Goal: Task Accomplishment & Management: Manage account settings

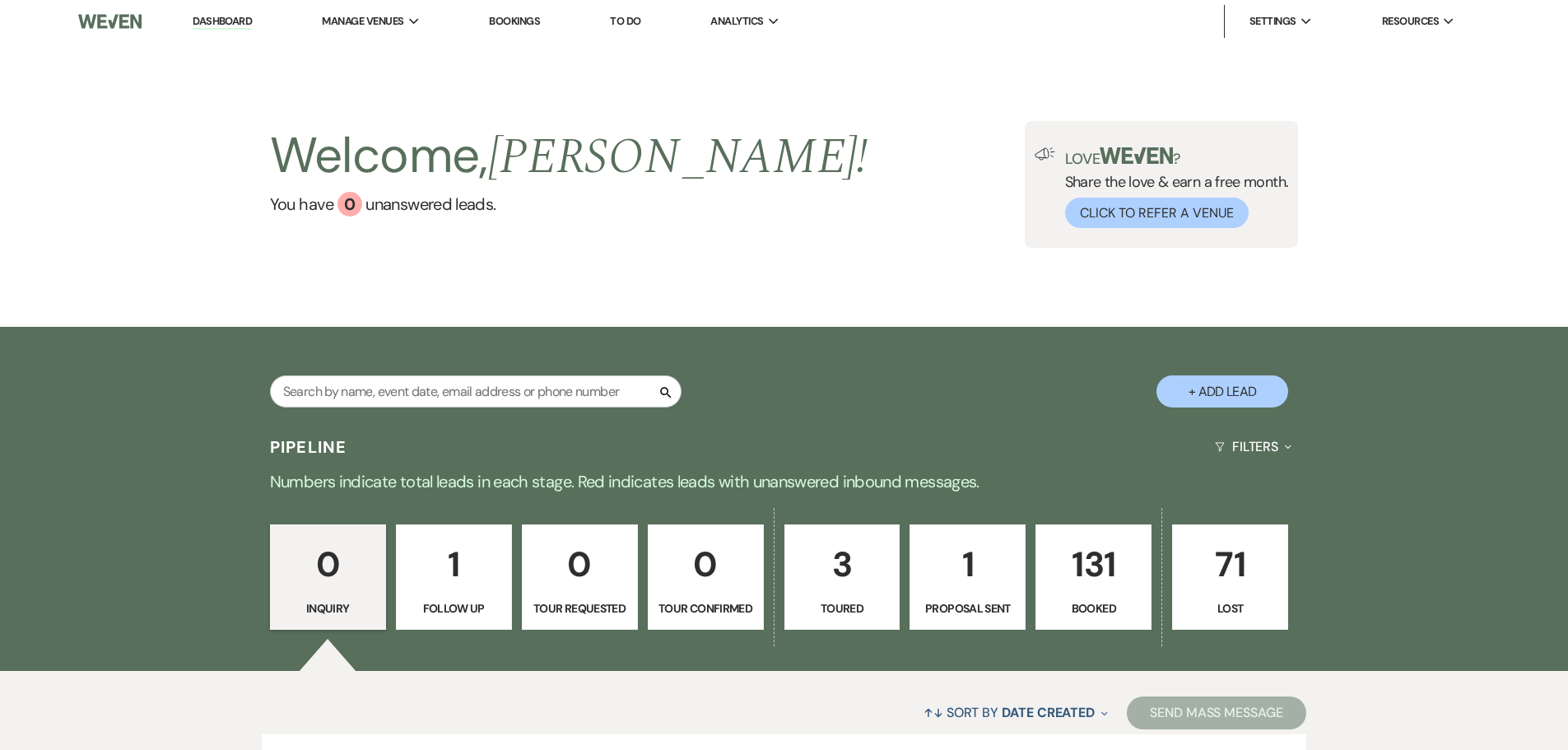
click at [532, 24] on link "Bookings" at bounding box center [514, 21] width 51 height 14
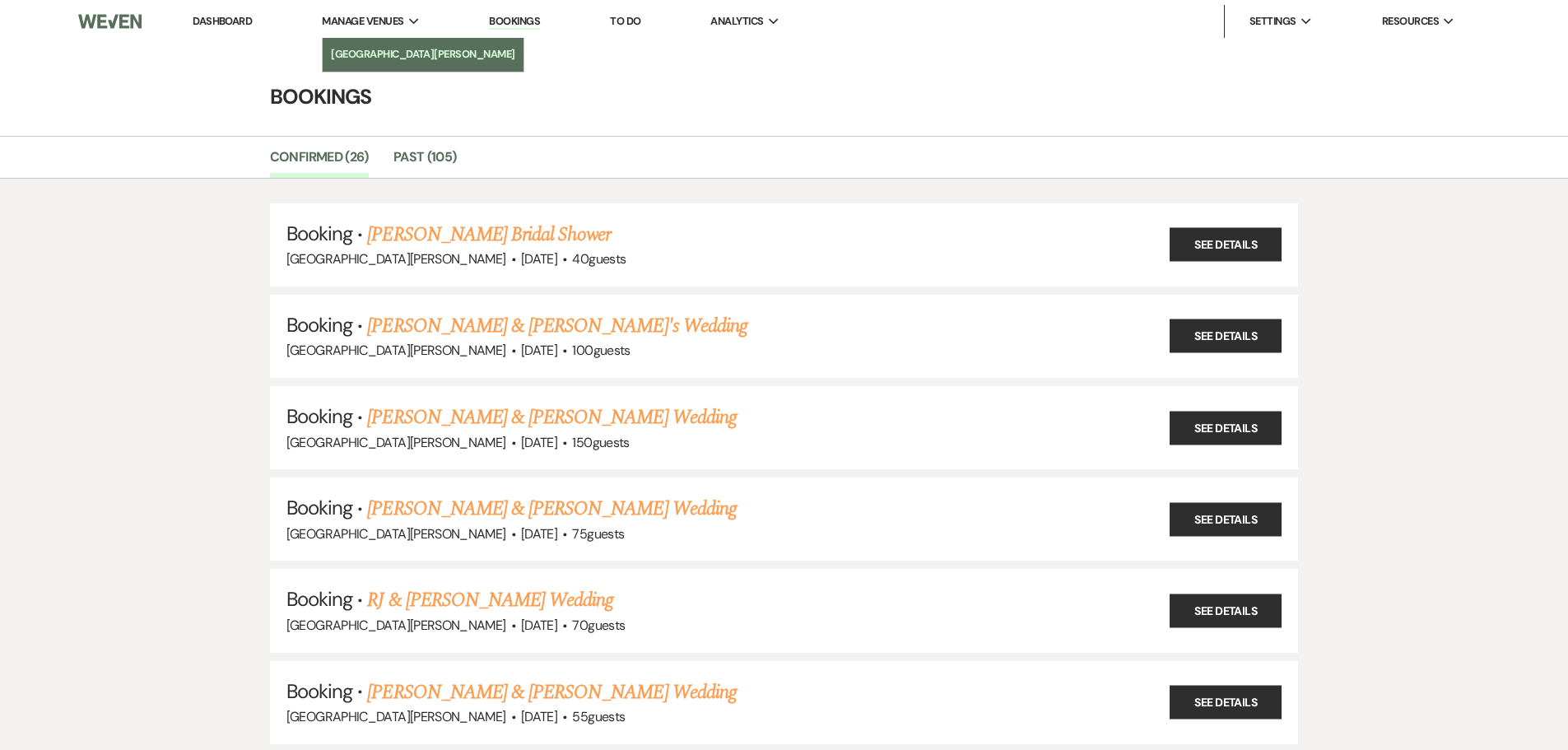
drag, startPoint x: 416, startPoint y: 54, endPoint x: 450, endPoint y: 72, distance: 38.5
click at [417, 55] on li "[GEOGRAPHIC_DATA][PERSON_NAME]" at bounding box center [423, 54] width 184 height 16
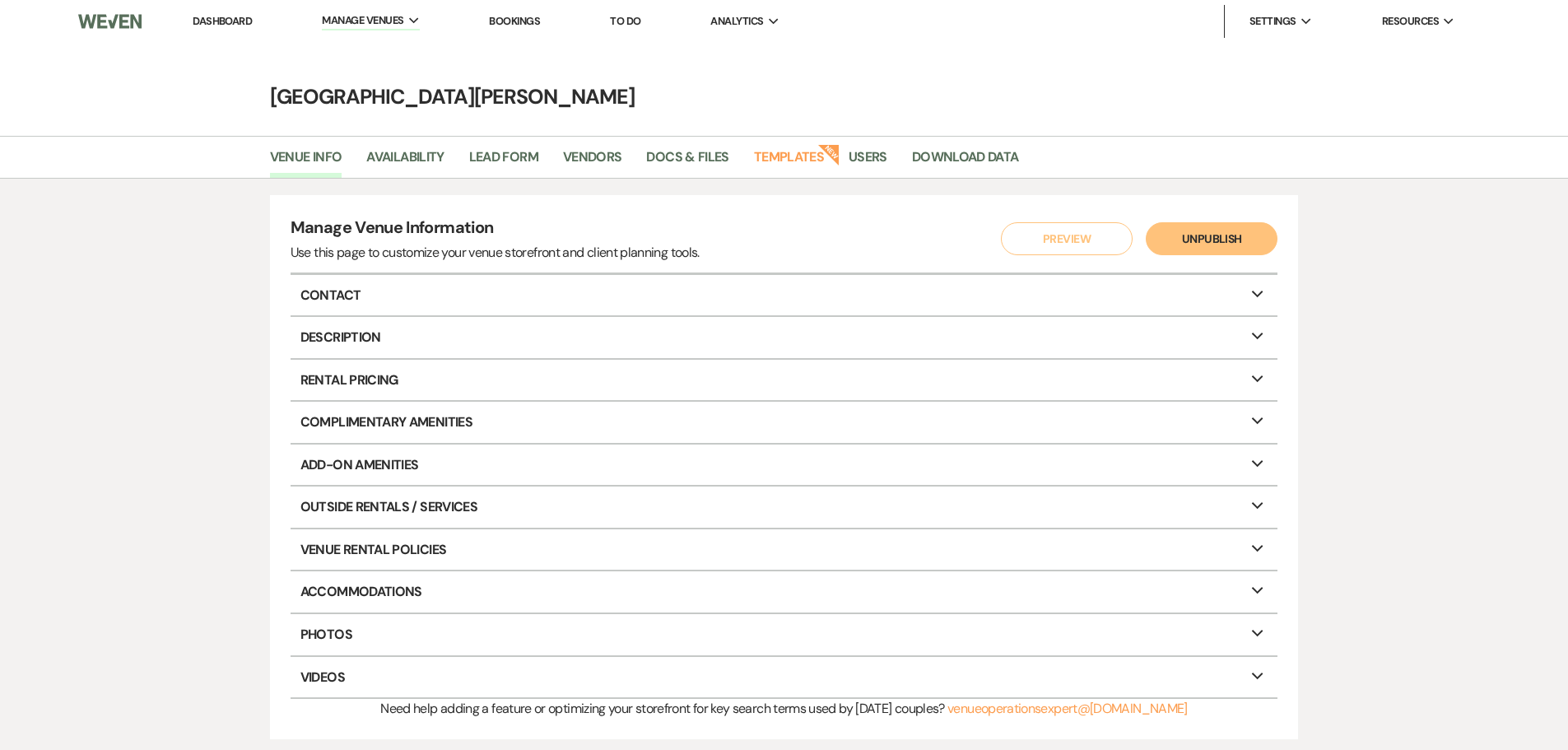
click at [233, 13] on li "Dashboard" at bounding box center [222, 21] width 76 height 33
click at [233, 14] on link "Dashboard" at bounding box center [222, 21] width 59 height 14
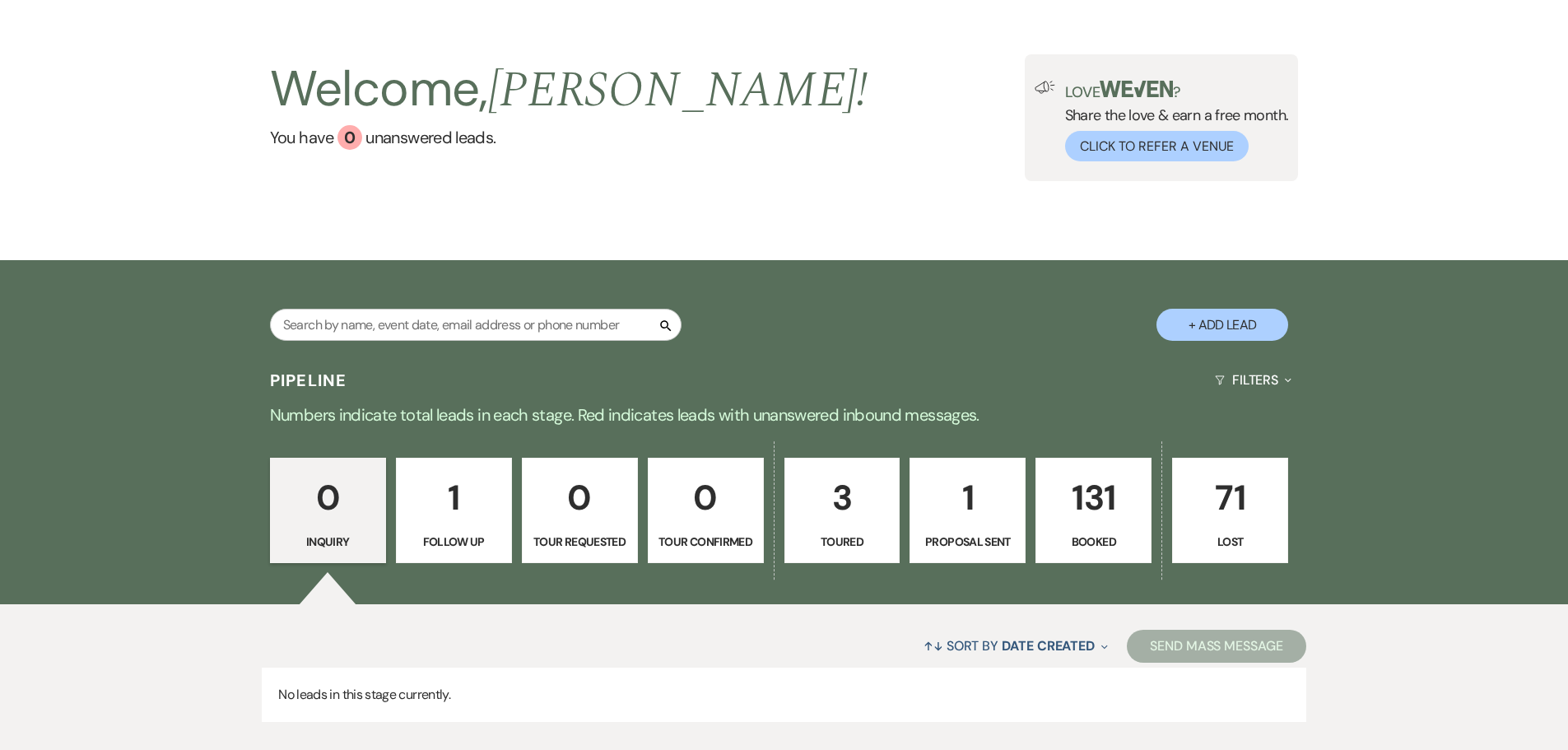
scroll to position [164, 0]
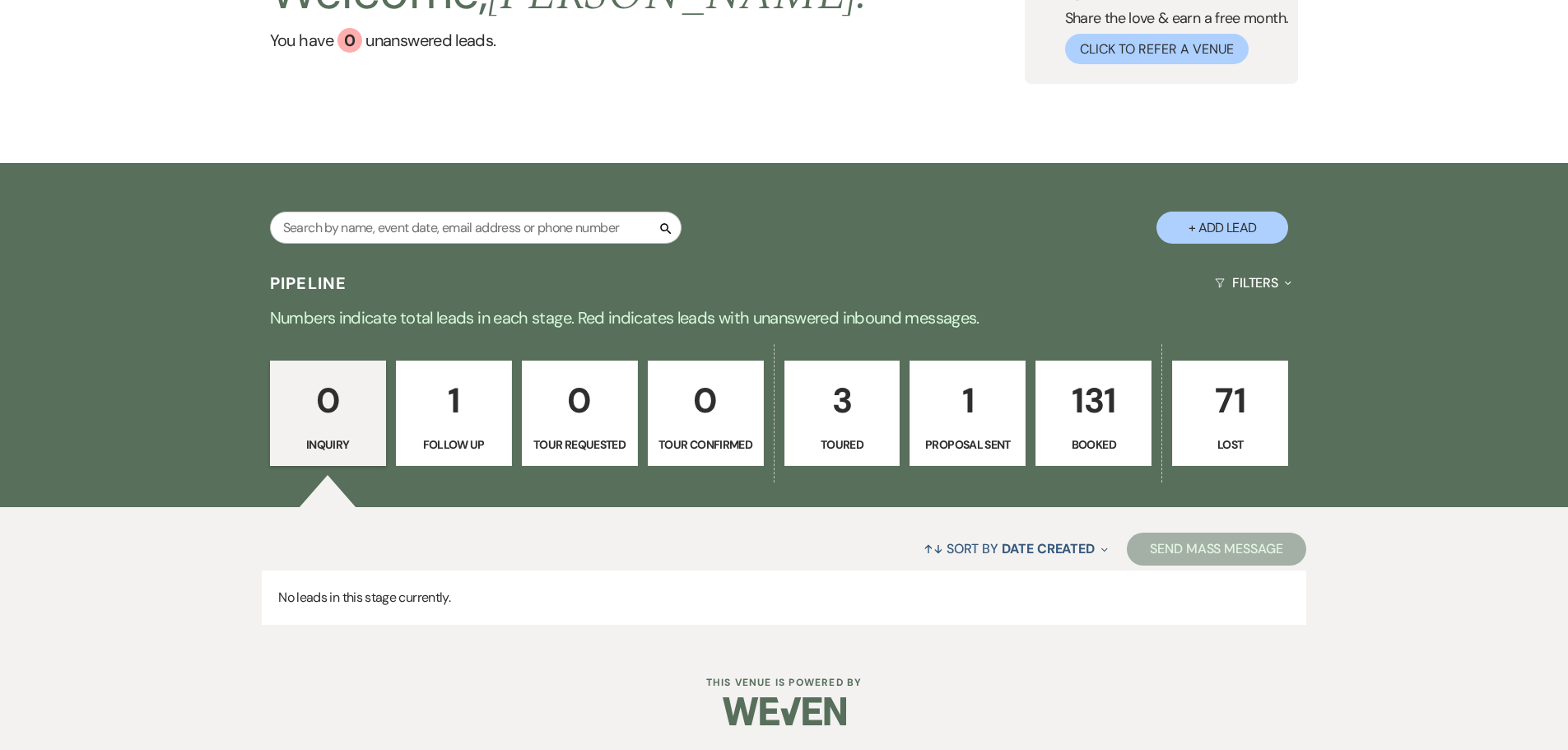
click at [890, 424] on link "3 Toured" at bounding box center [843, 413] width 116 height 105
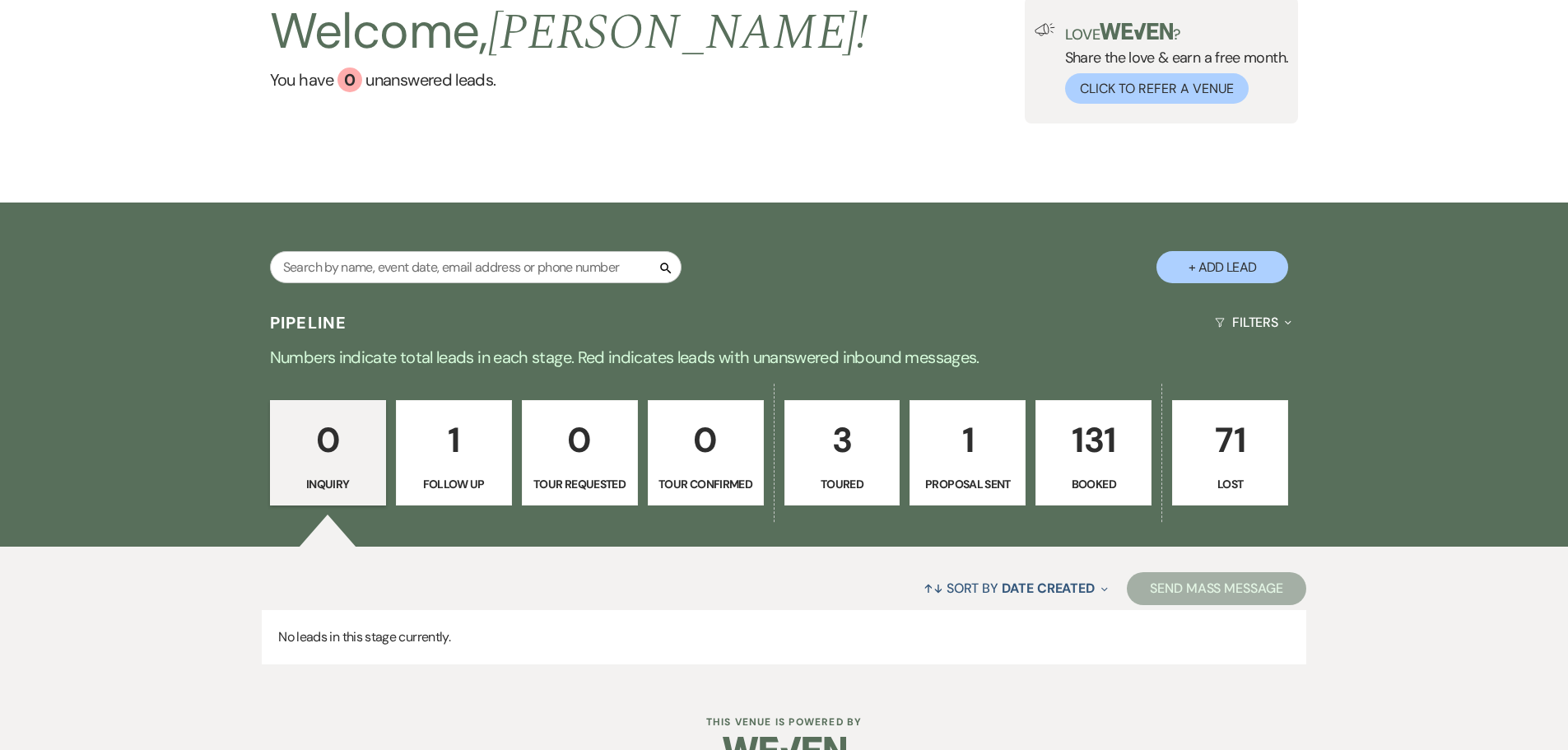
select select "5"
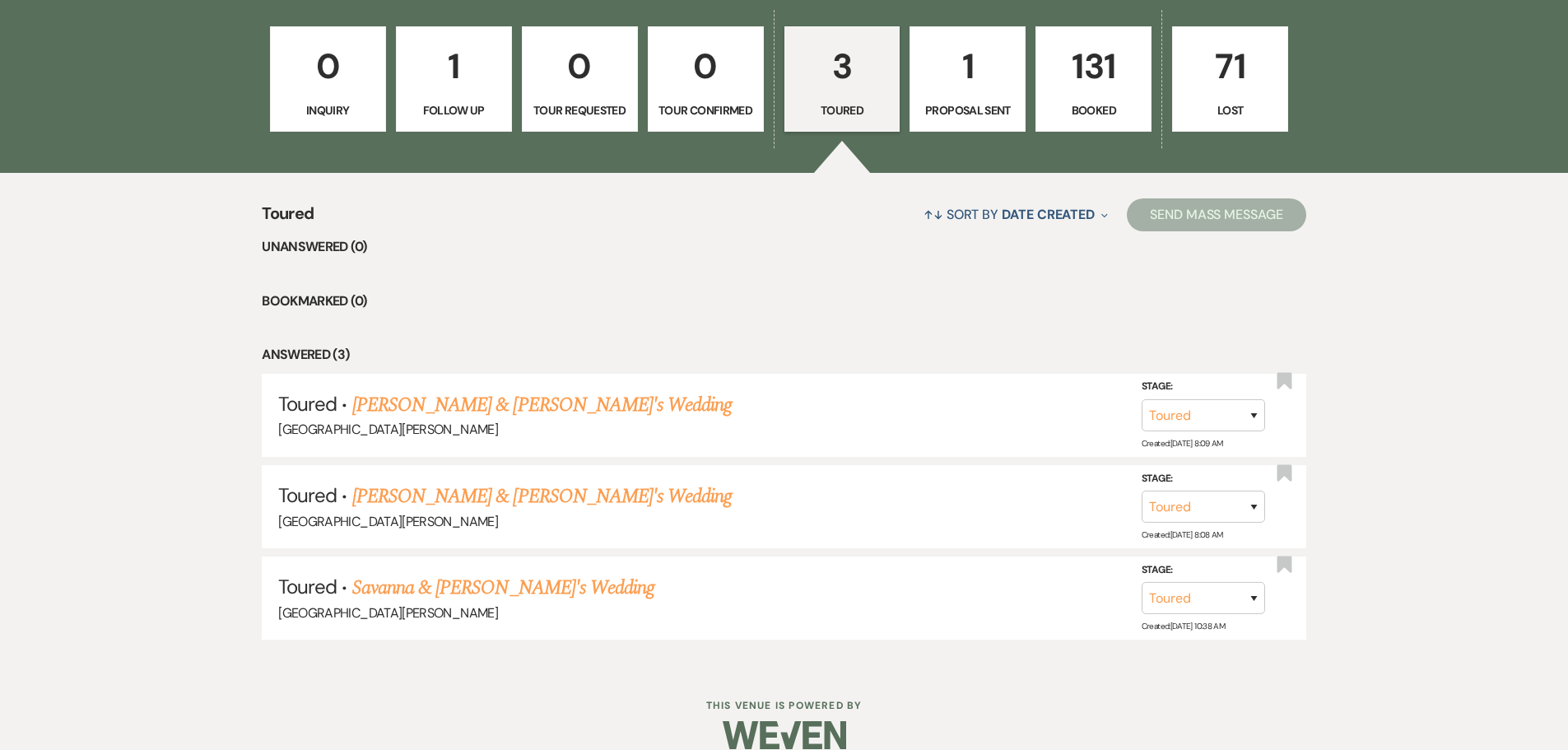
scroll to position [522, 0]
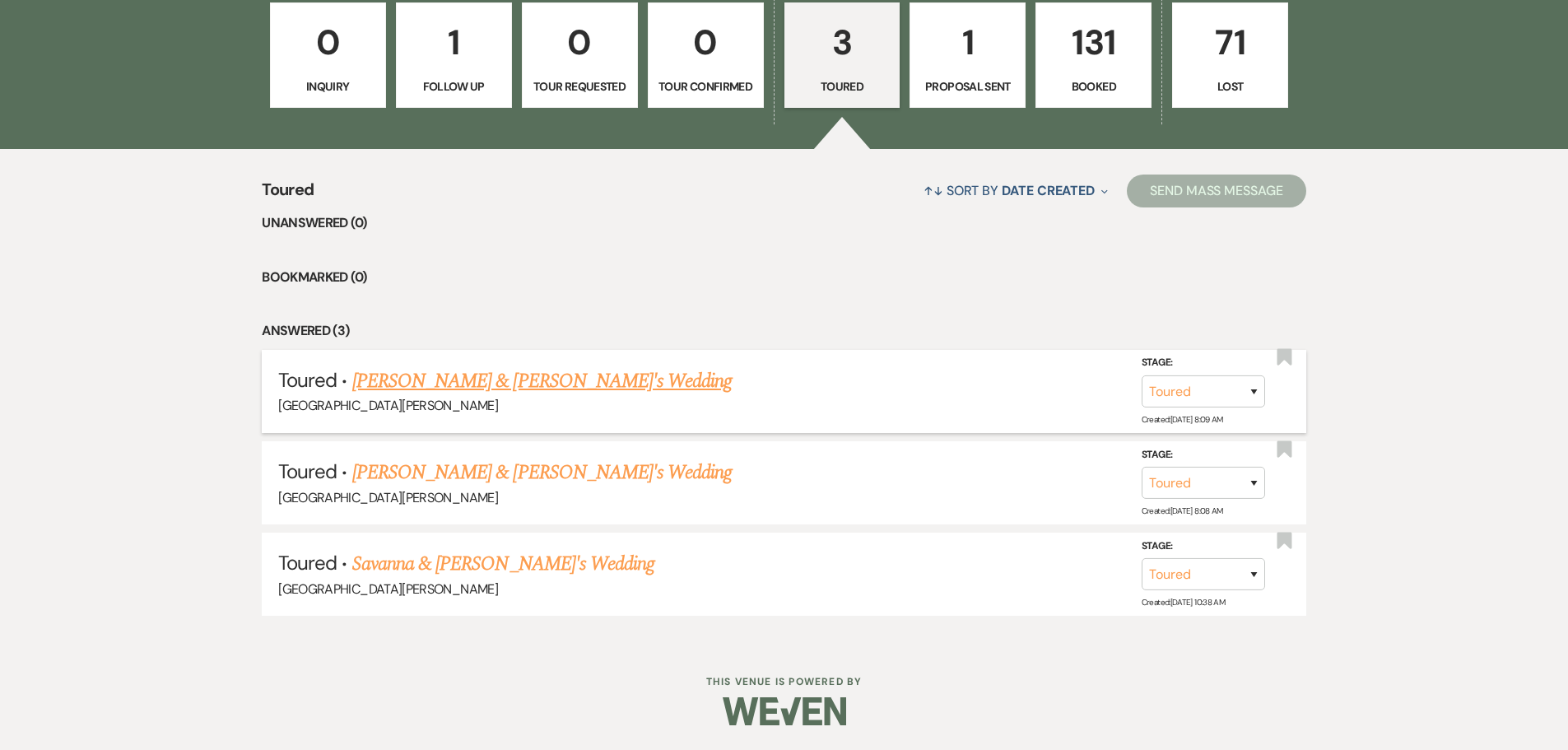
click at [562, 382] on link "Jazmyne Cooper & Fiance's Wedding" at bounding box center [542, 381] width 381 height 29
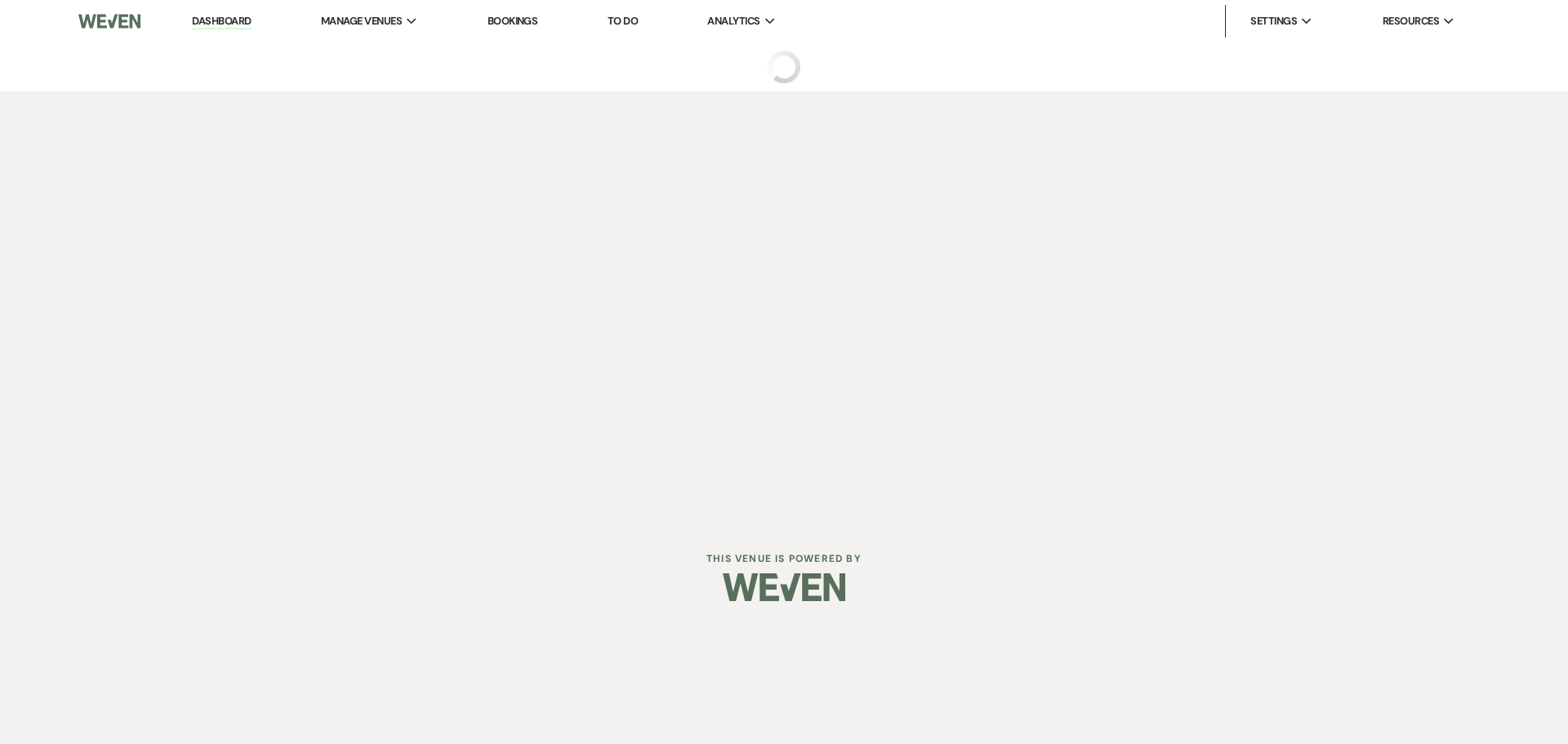
select select "5"
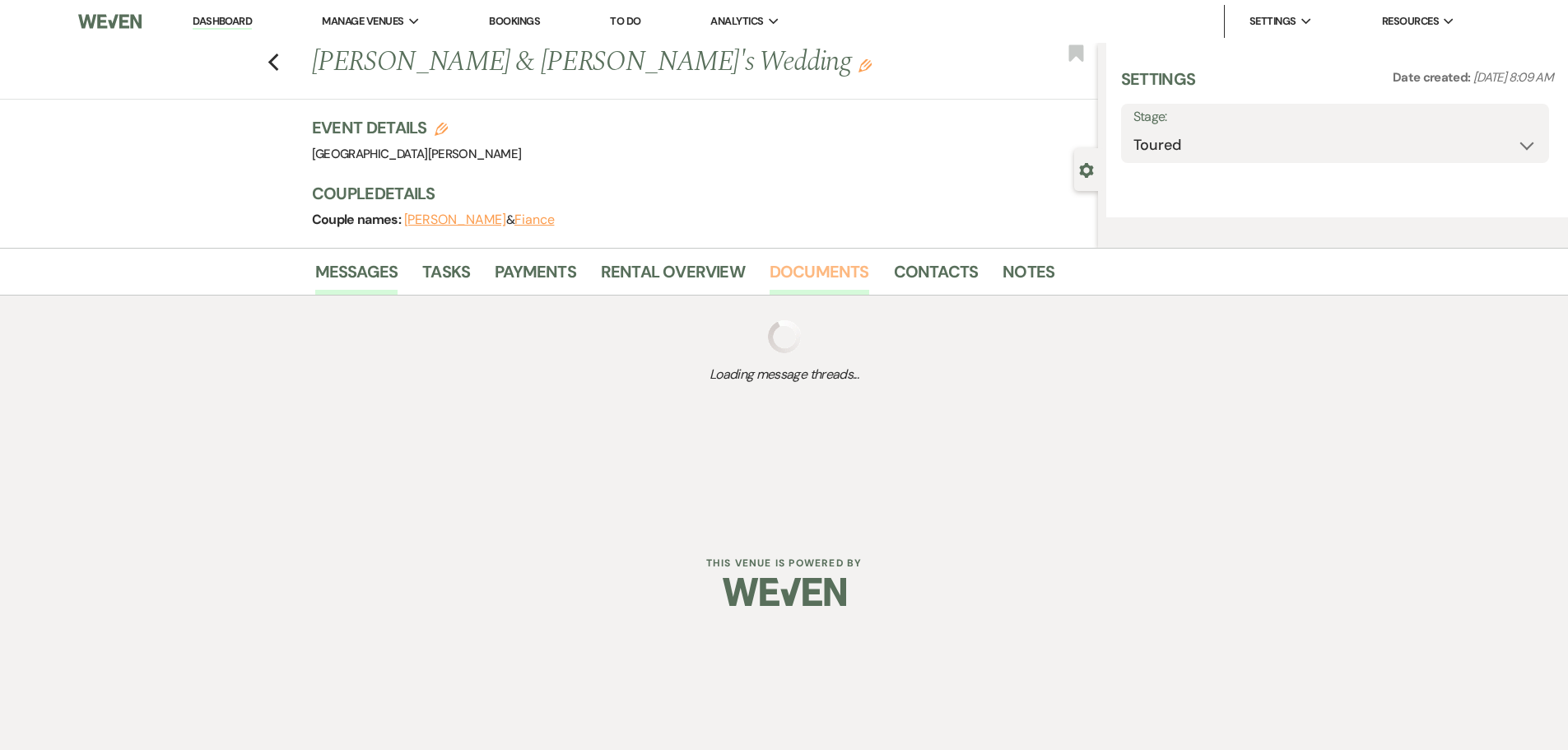
select select "5"
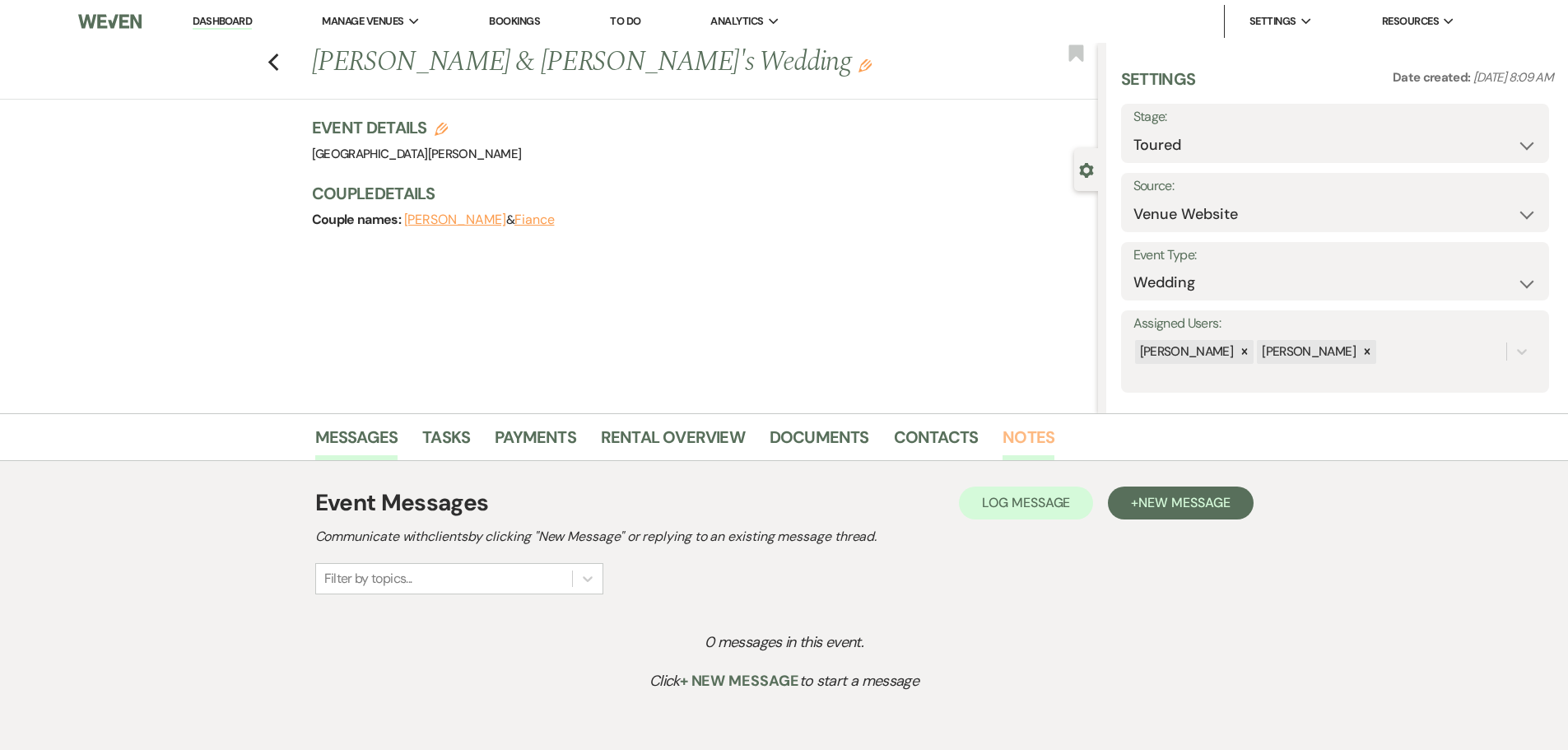
click at [1015, 441] on link "Notes" at bounding box center [1028, 442] width 52 height 36
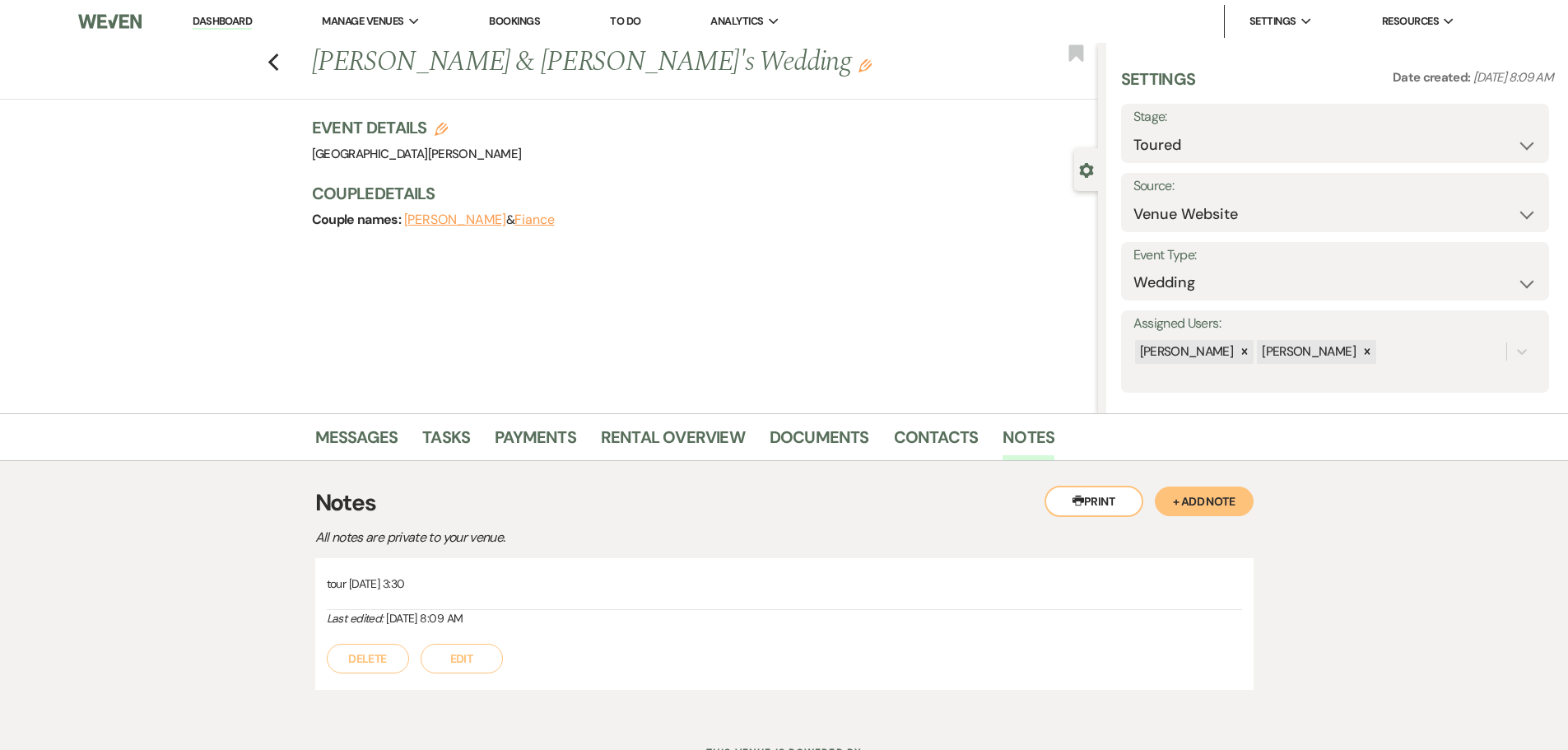
click at [286, 66] on div "Previous Jazmyne Cooper & Fiance's Wedding Edit Bookmark" at bounding box center [545, 71] width 1107 height 57
click at [278, 66] on use "button" at bounding box center [272, 62] width 10 height 18
select select "5"
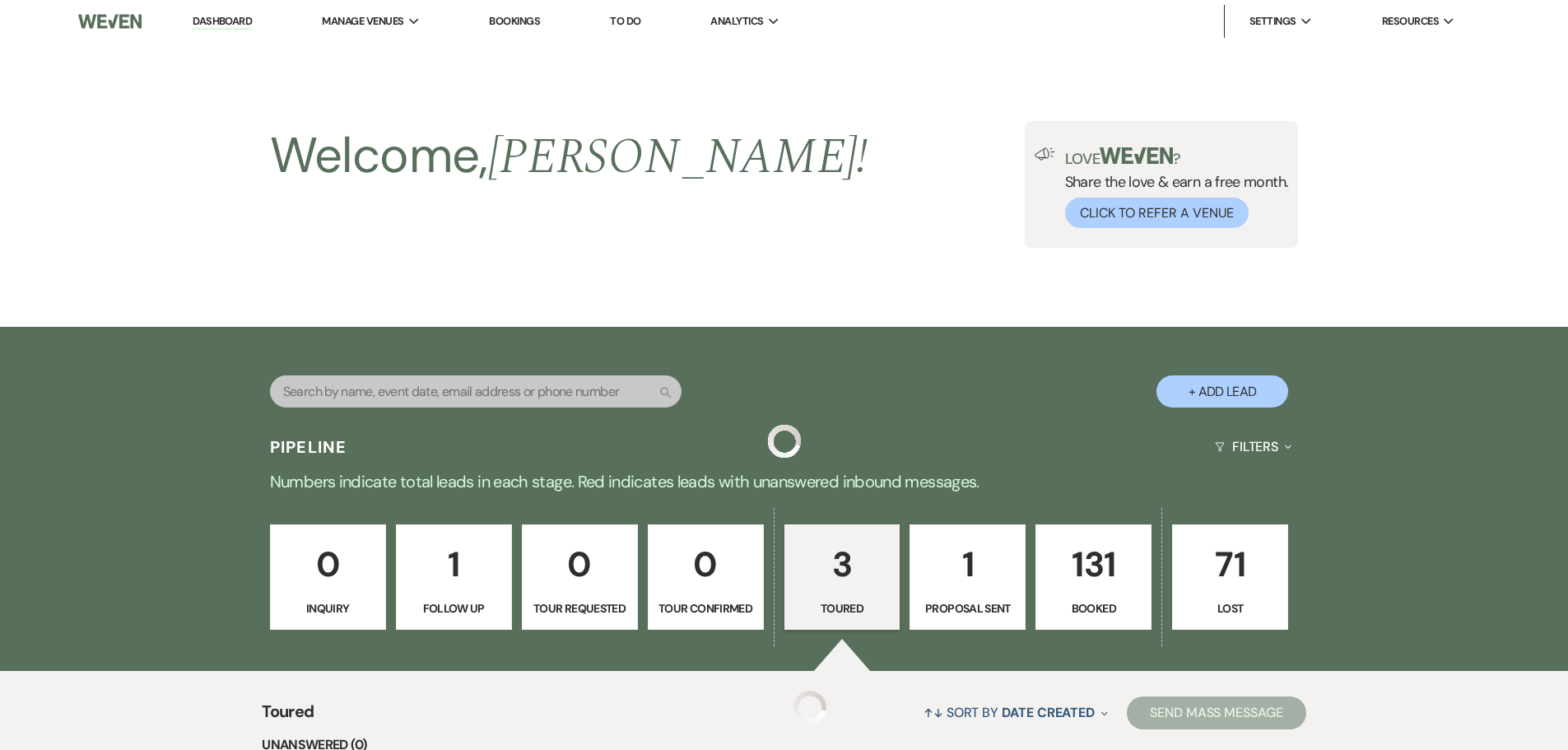
scroll to position [522, 0]
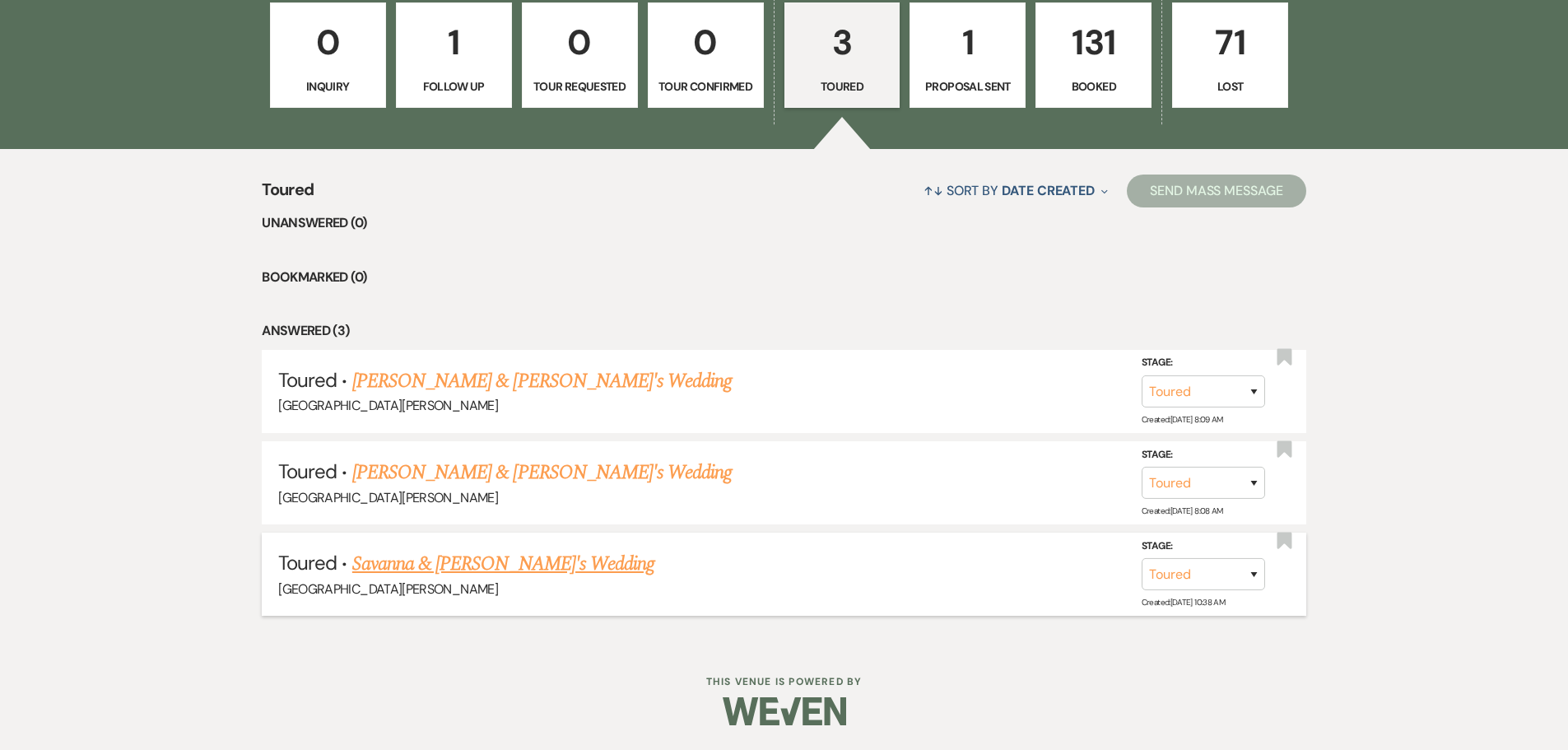
click at [476, 564] on link "Savanna & Fiance's Wedding" at bounding box center [503, 564] width 302 height 29
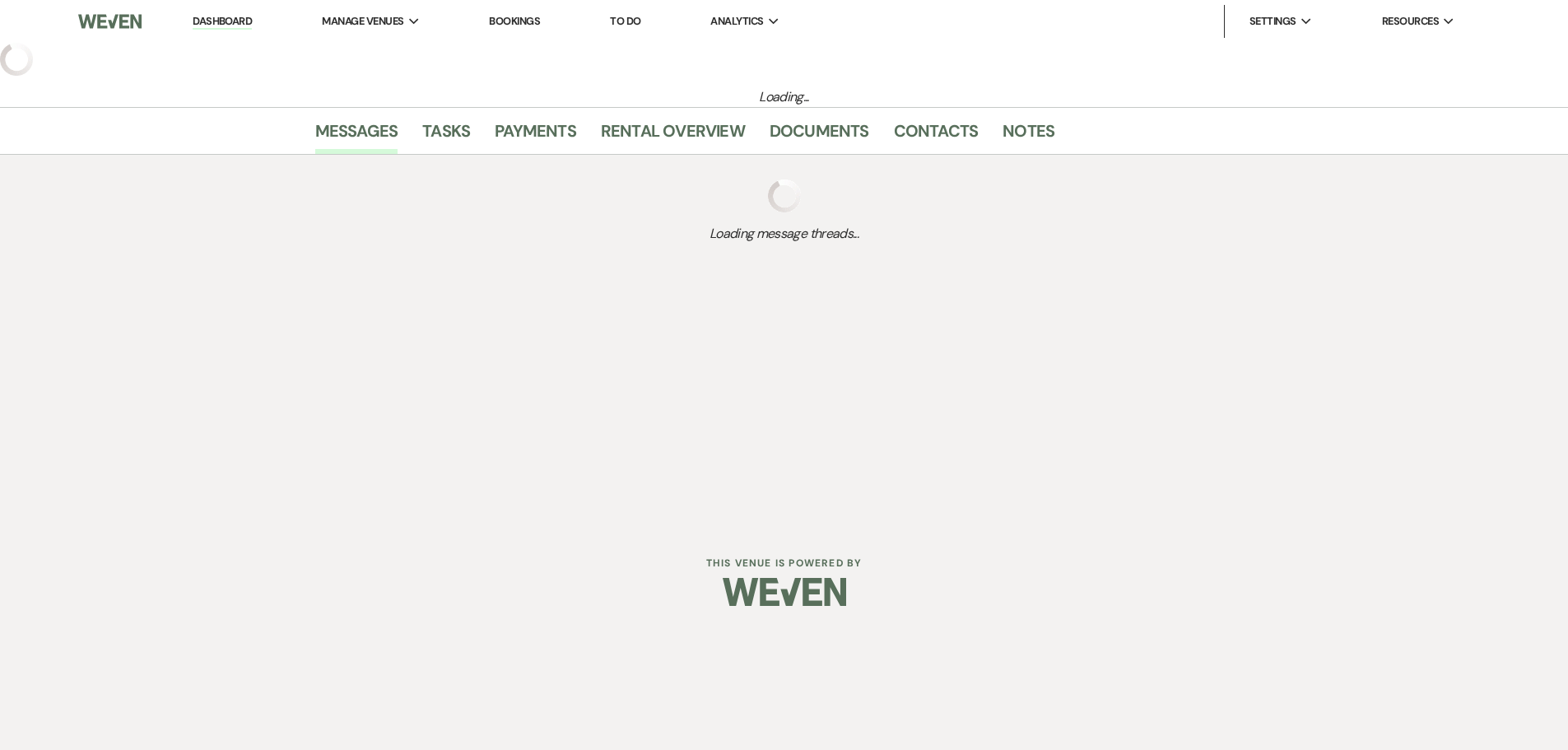
select select "5"
select select "20"
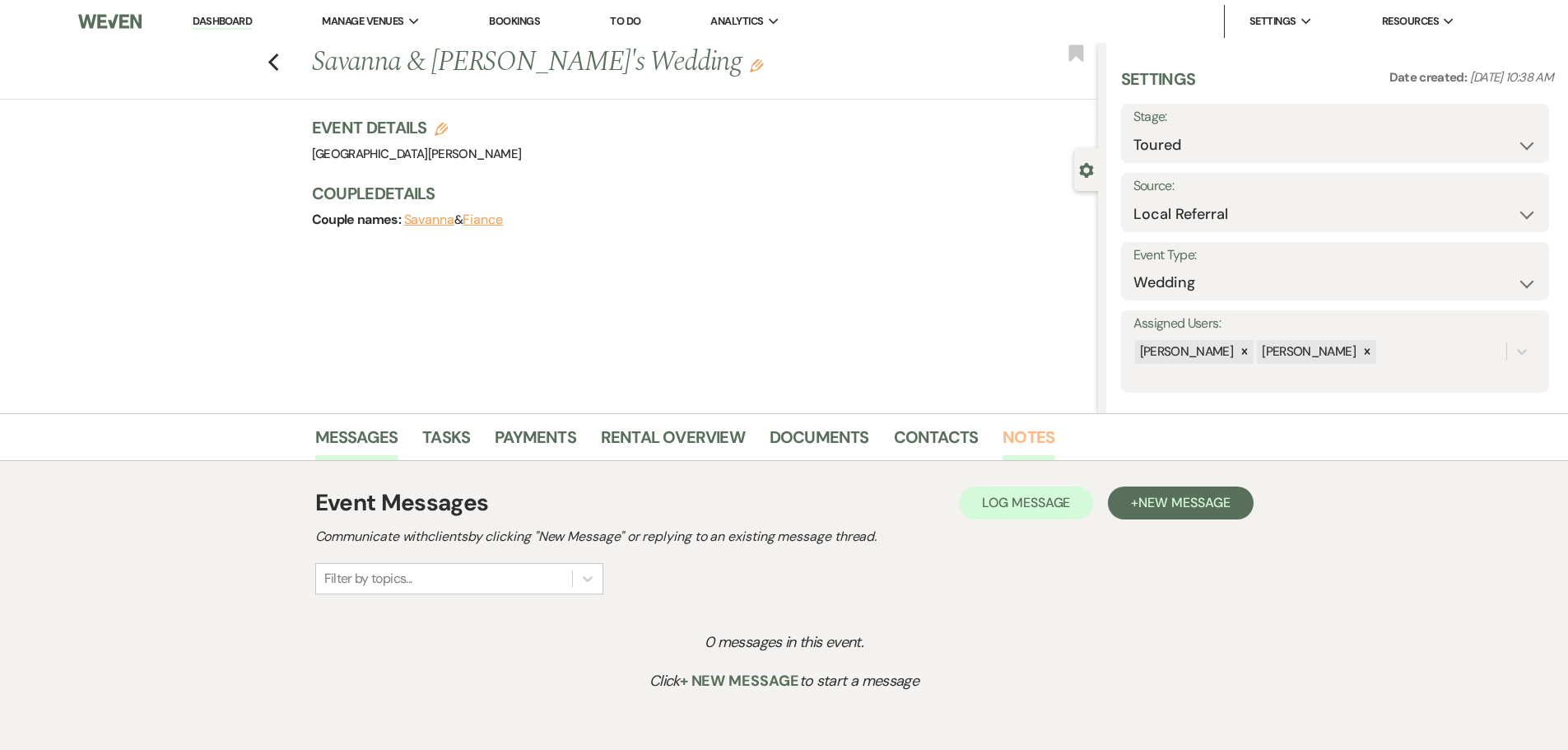
click at [1027, 441] on link "Notes" at bounding box center [1028, 442] width 52 height 36
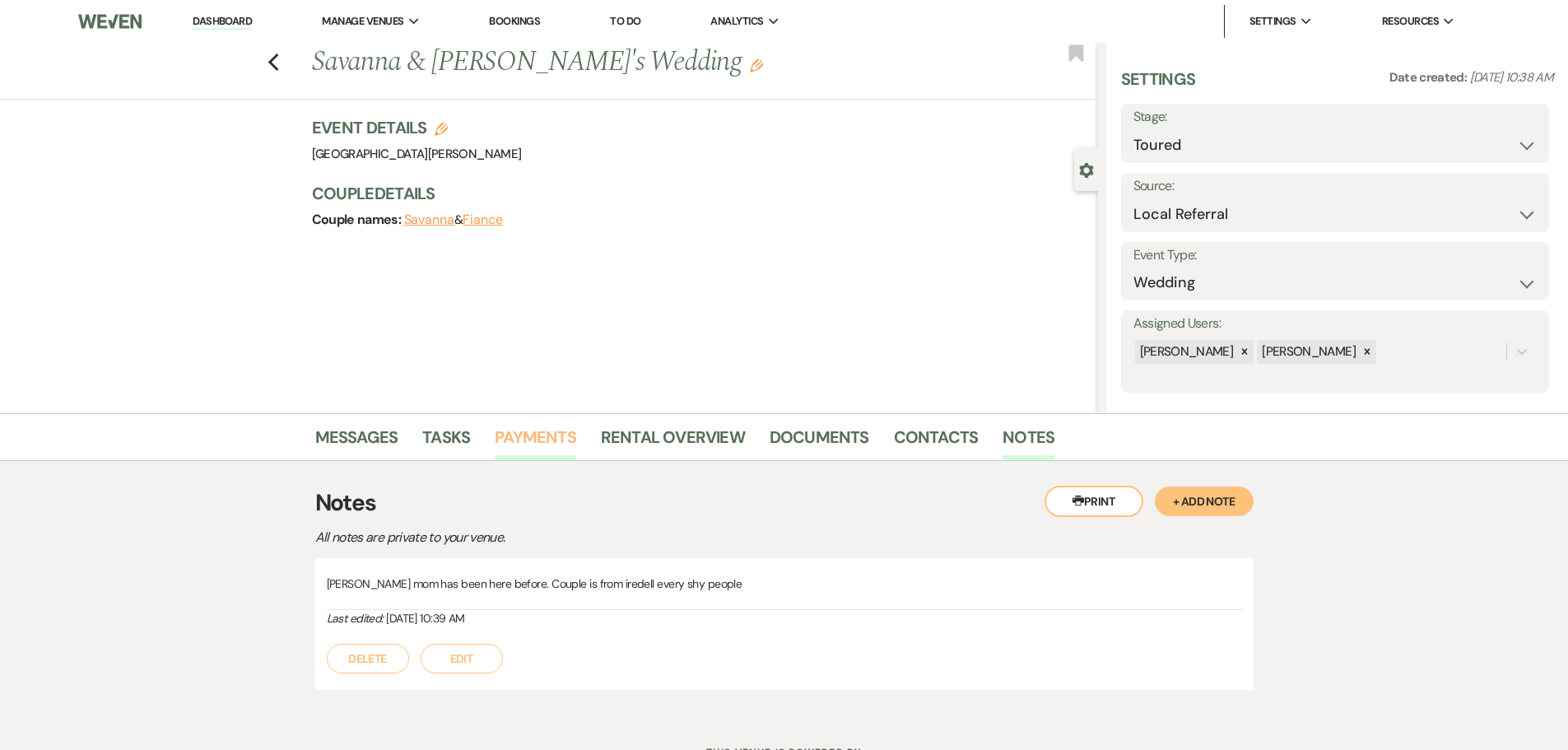
click at [532, 449] on link "Payments" at bounding box center [535, 442] width 82 height 36
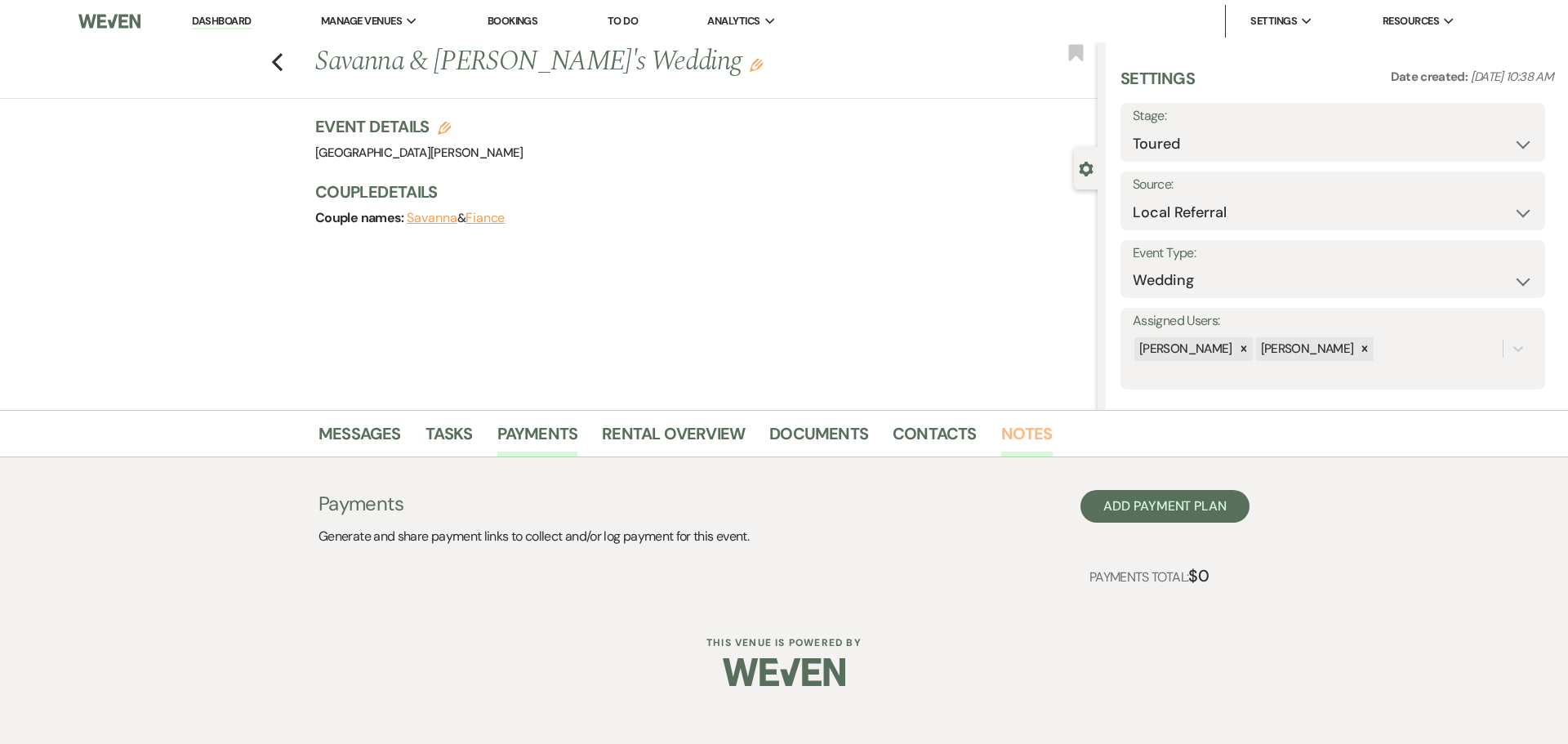
click at [1010, 437] on link "Notes" at bounding box center [1026, 439] width 52 height 36
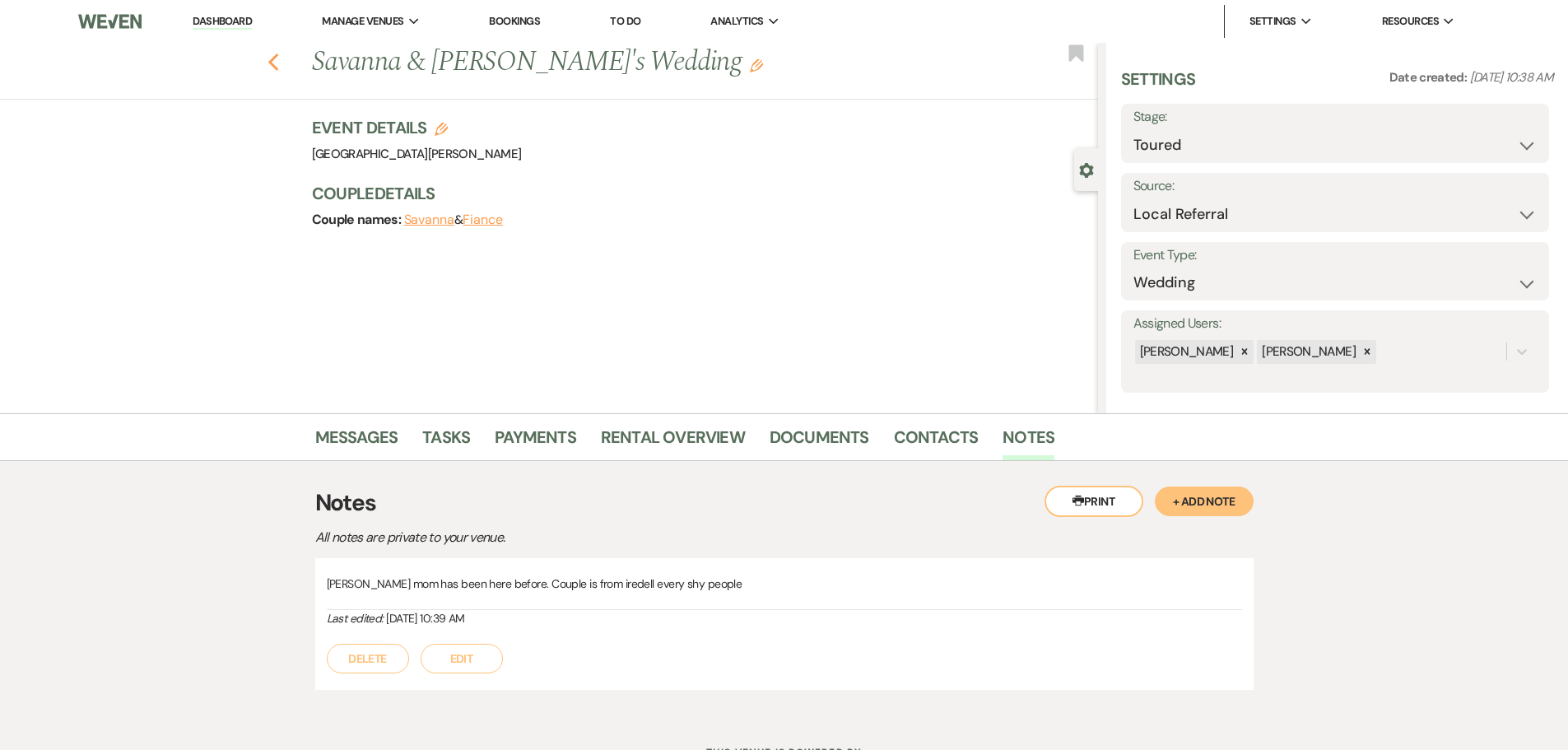
click at [279, 69] on icon "Previous" at bounding box center [273, 63] width 12 height 20
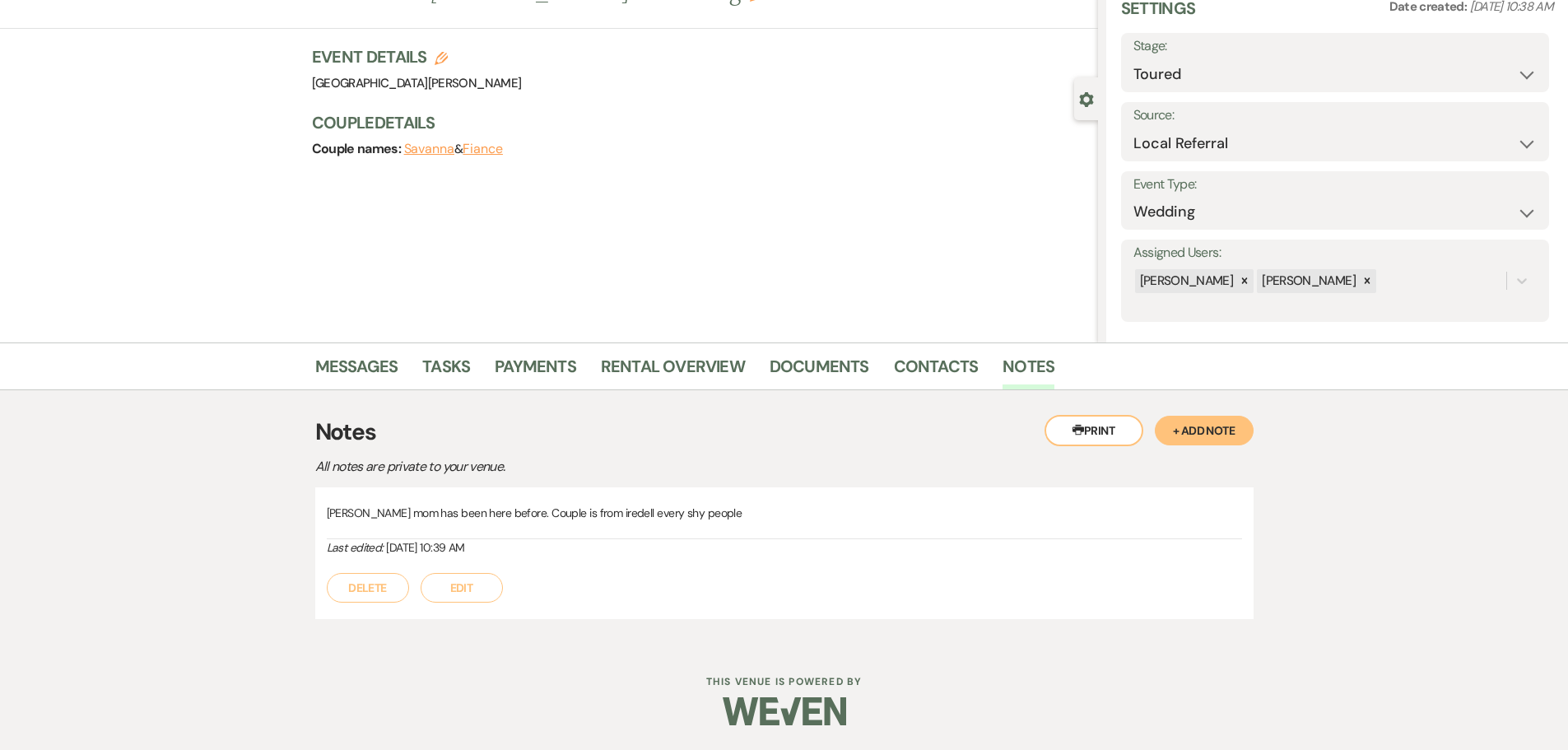
select select "5"
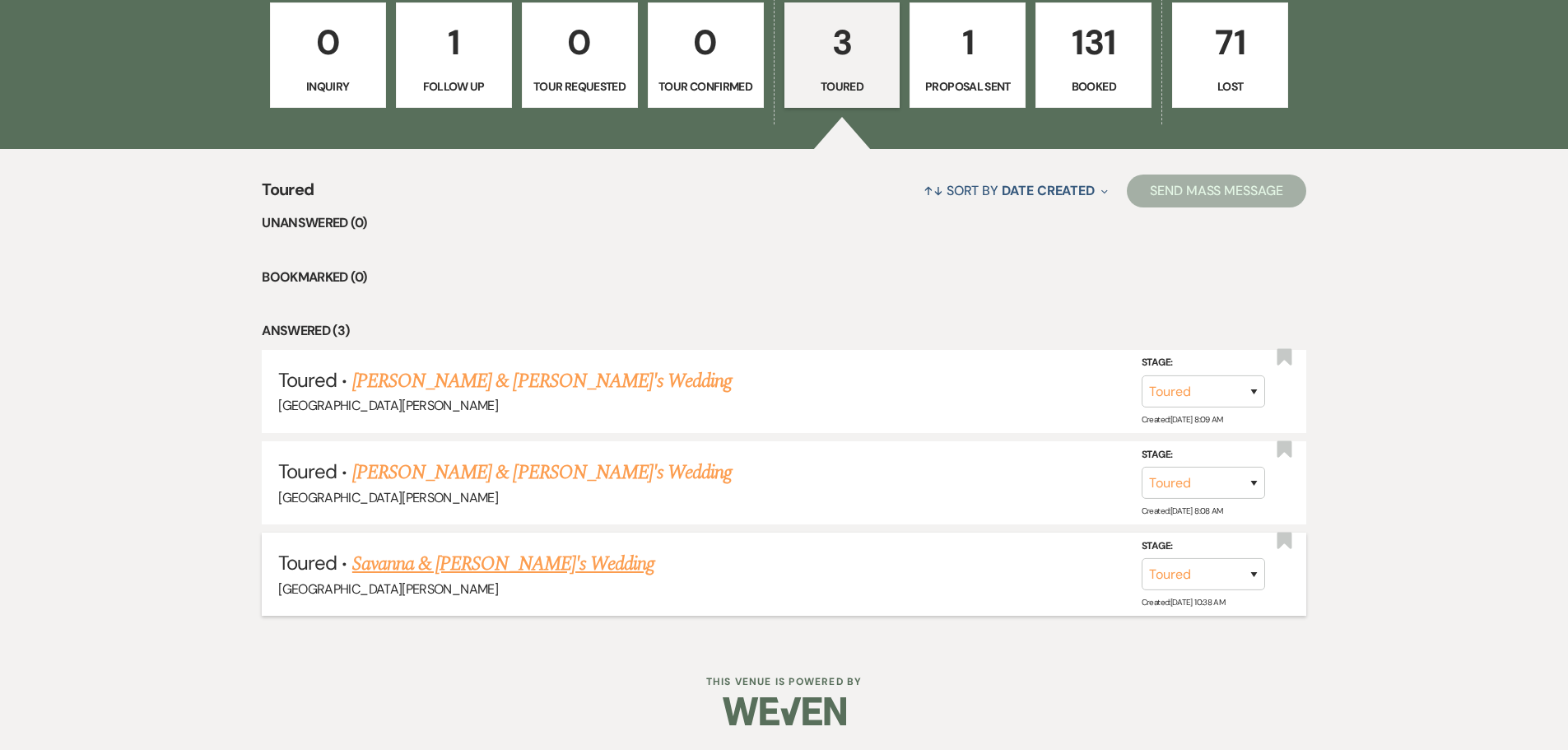
click at [450, 562] on link "Savanna & Fiance's Wedding" at bounding box center [503, 564] width 302 height 29
select select "5"
select select "20"
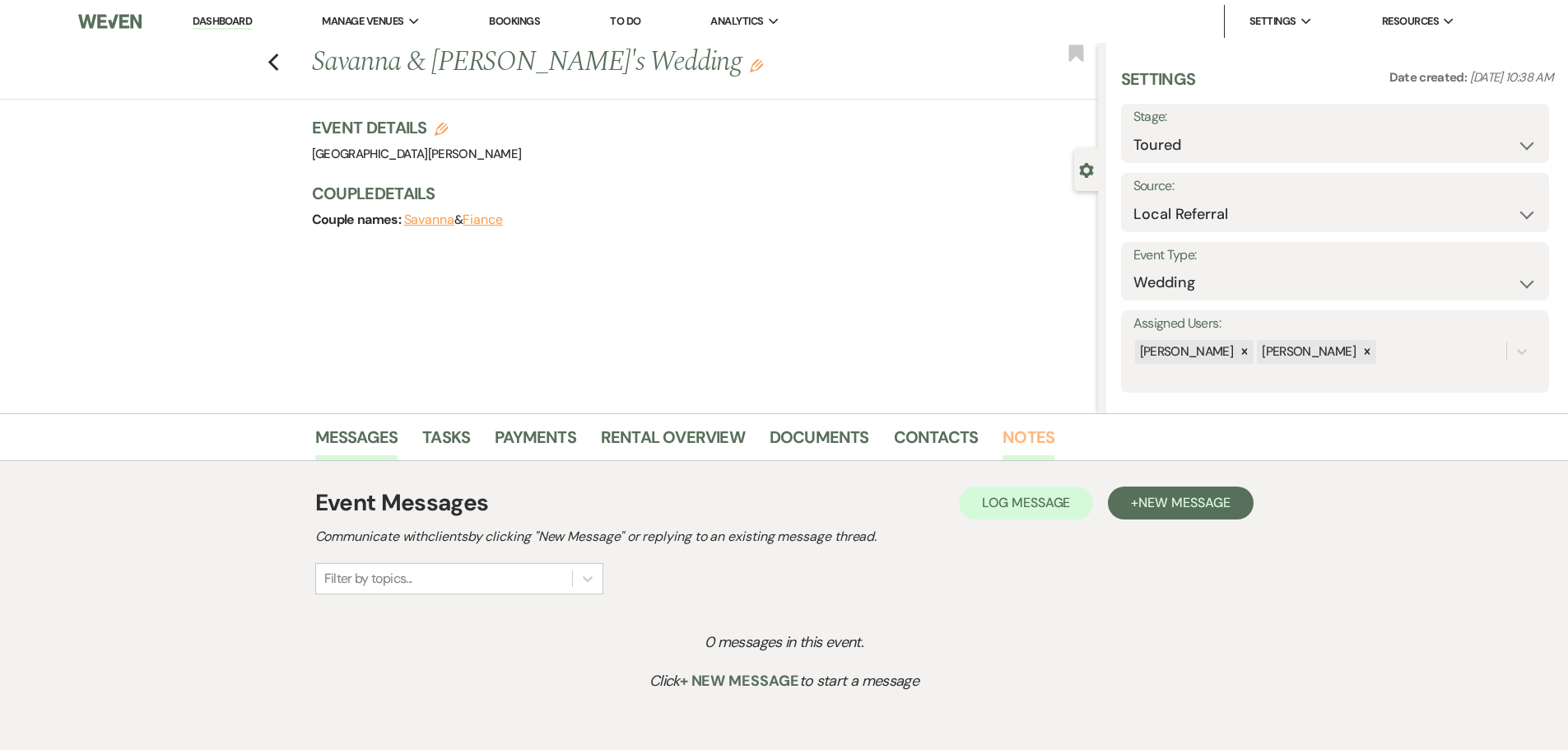
click at [1013, 446] on link "Notes" at bounding box center [1028, 442] width 52 height 36
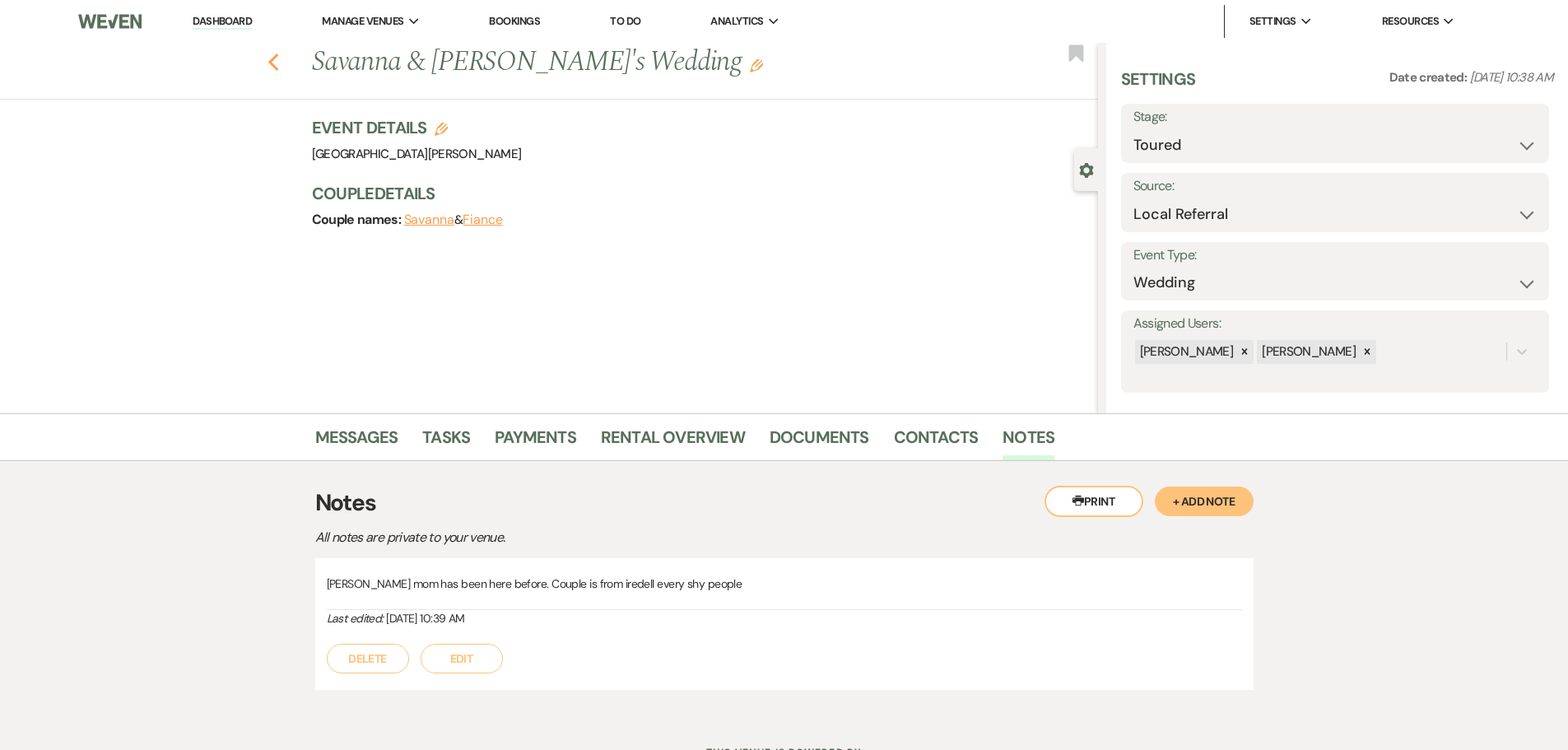
click at [280, 59] on icon "Previous" at bounding box center [273, 63] width 12 height 20
select select "5"
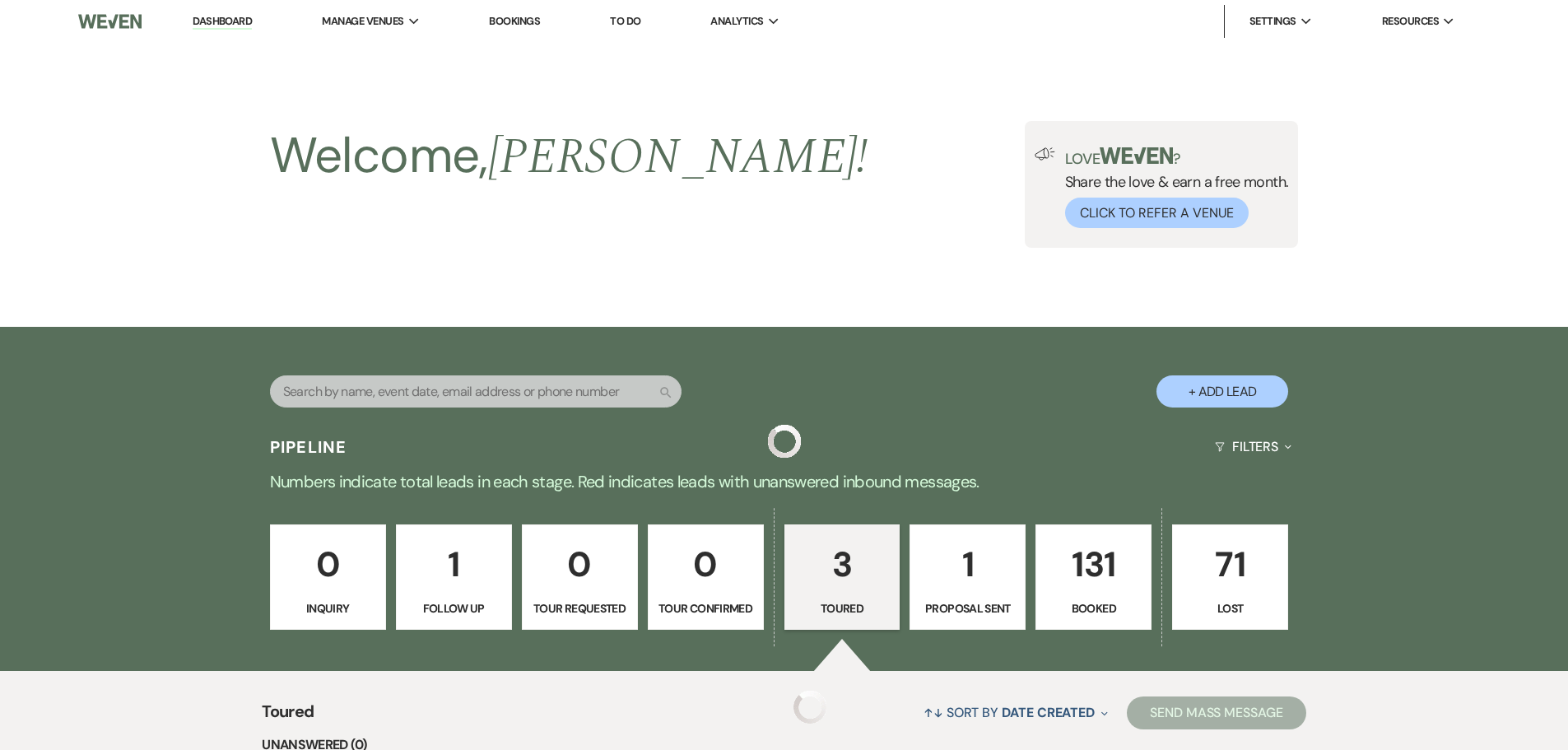
scroll to position [522, 0]
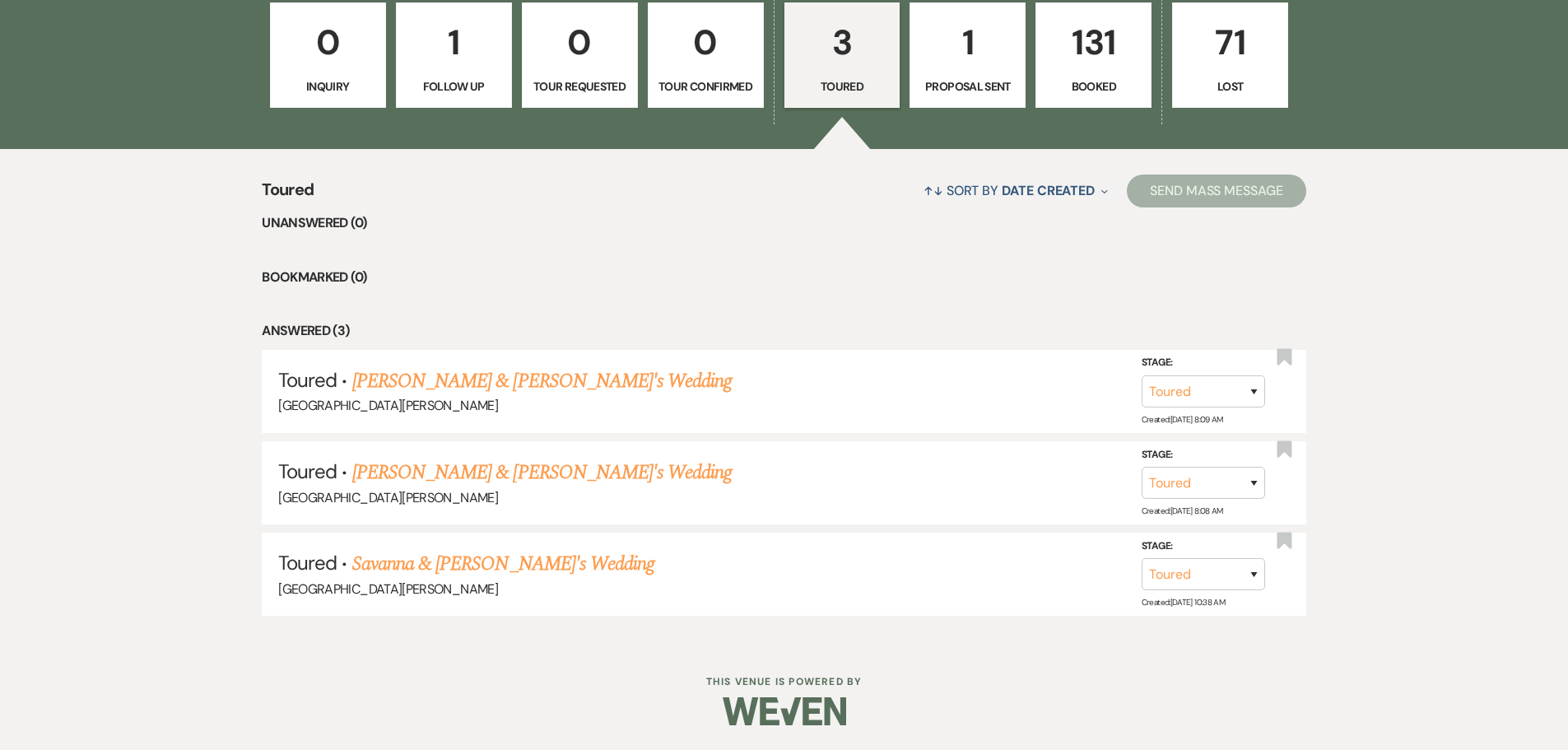
click at [495, 465] on link "Melinda Rayne & Fiance's Wedding" at bounding box center [542, 472] width 381 height 29
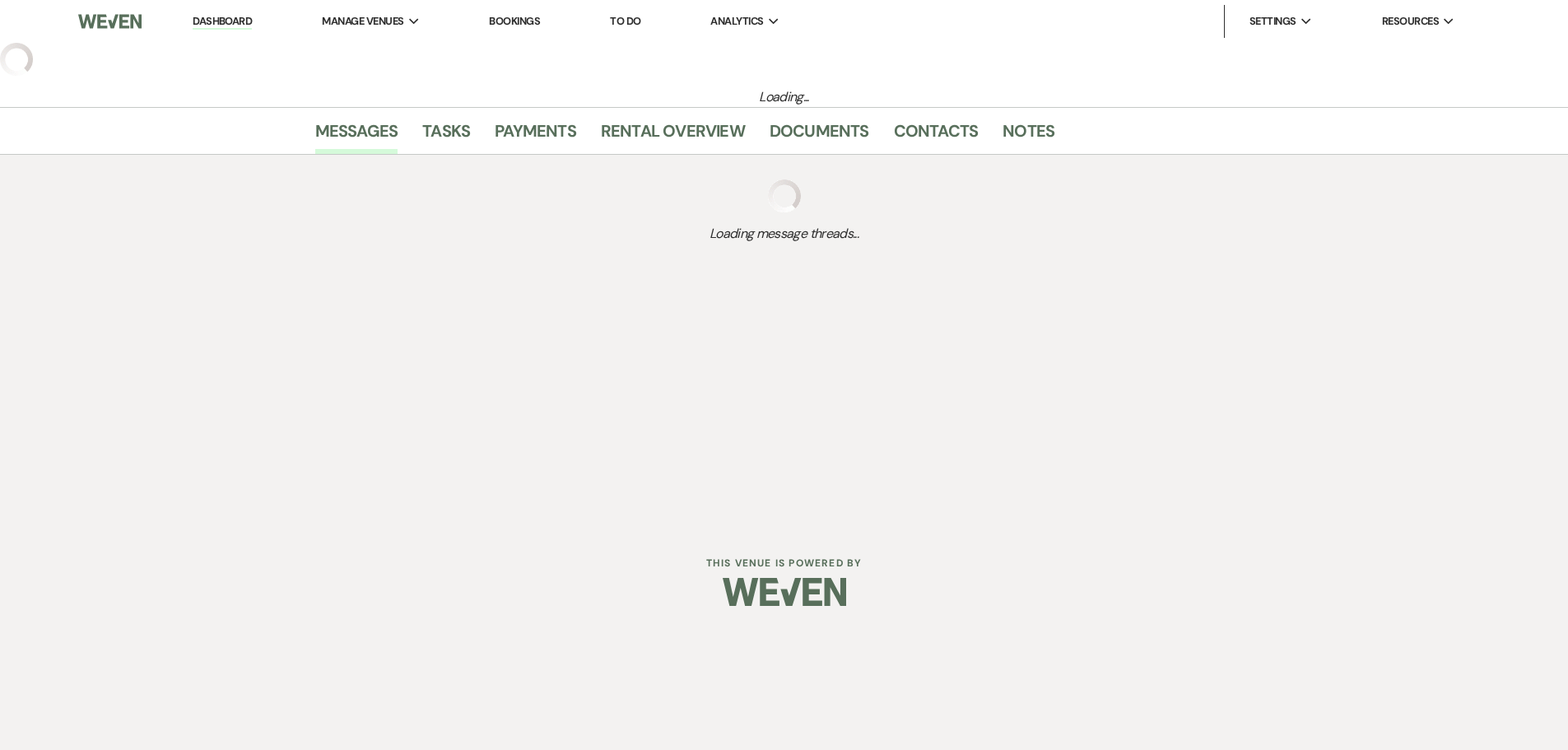
select select "5"
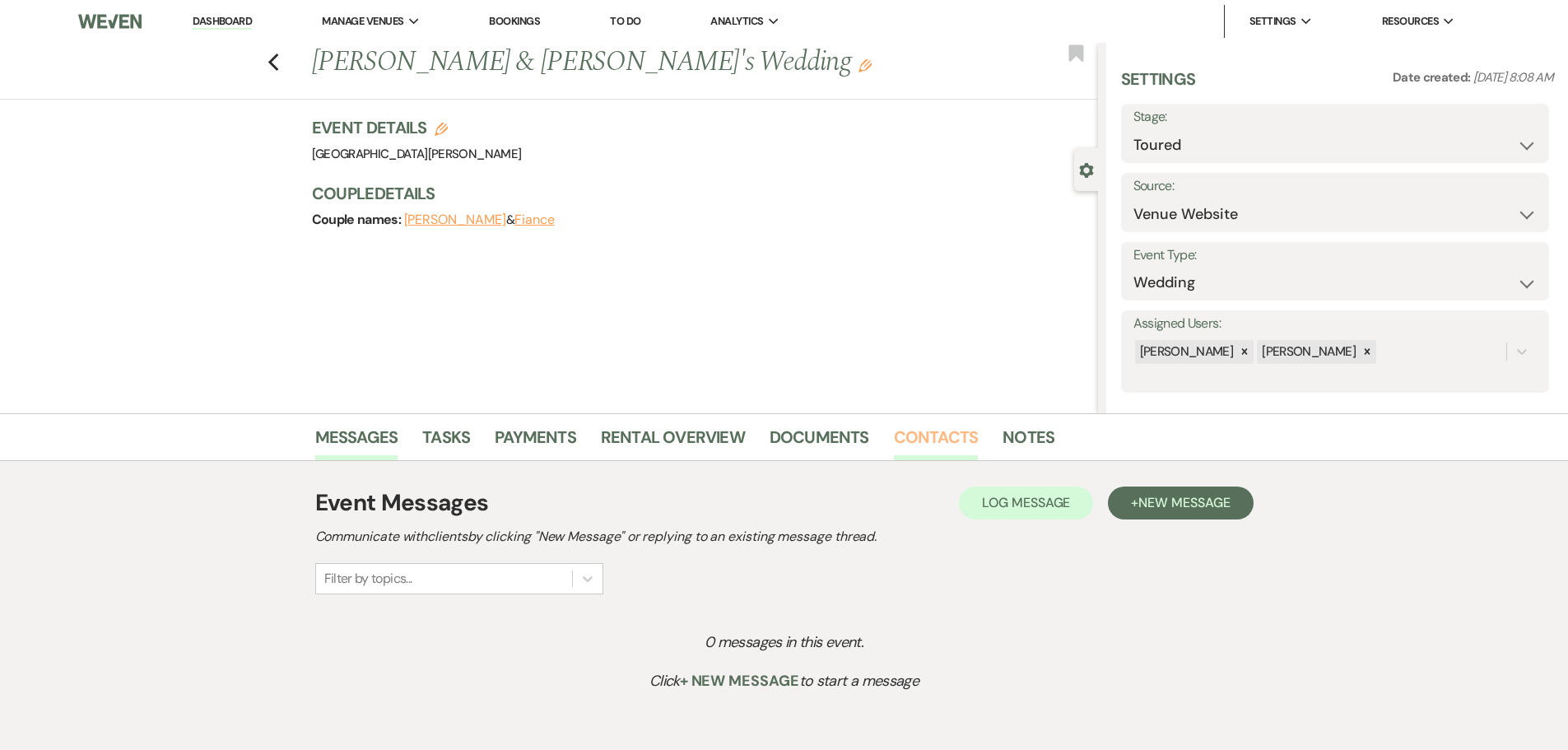
click at [955, 431] on link "Contacts" at bounding box center [936, 442] width 84 height 36
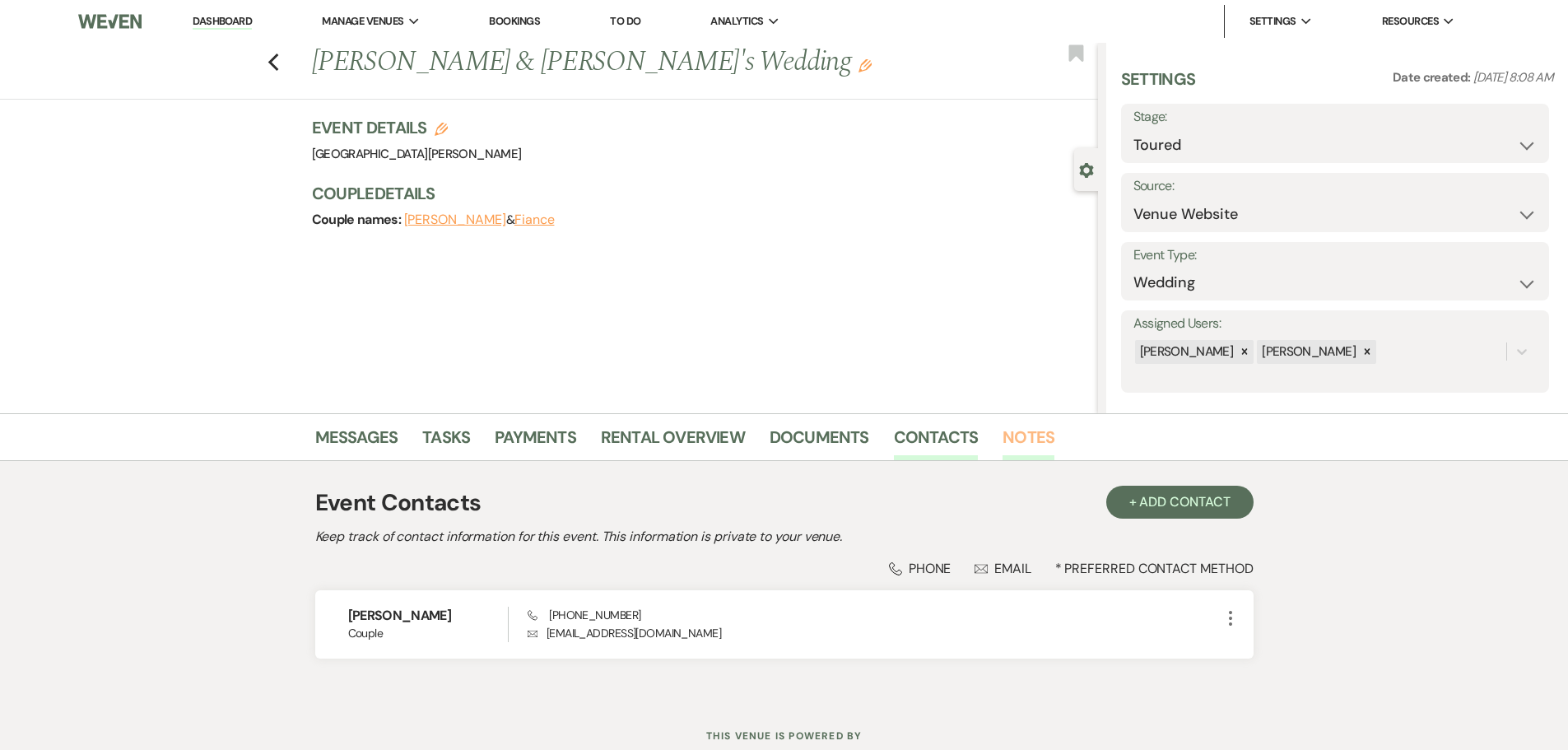
click at [1033, 440] on link "Notes" at bounding box center [1028, 442] width 52 height 36
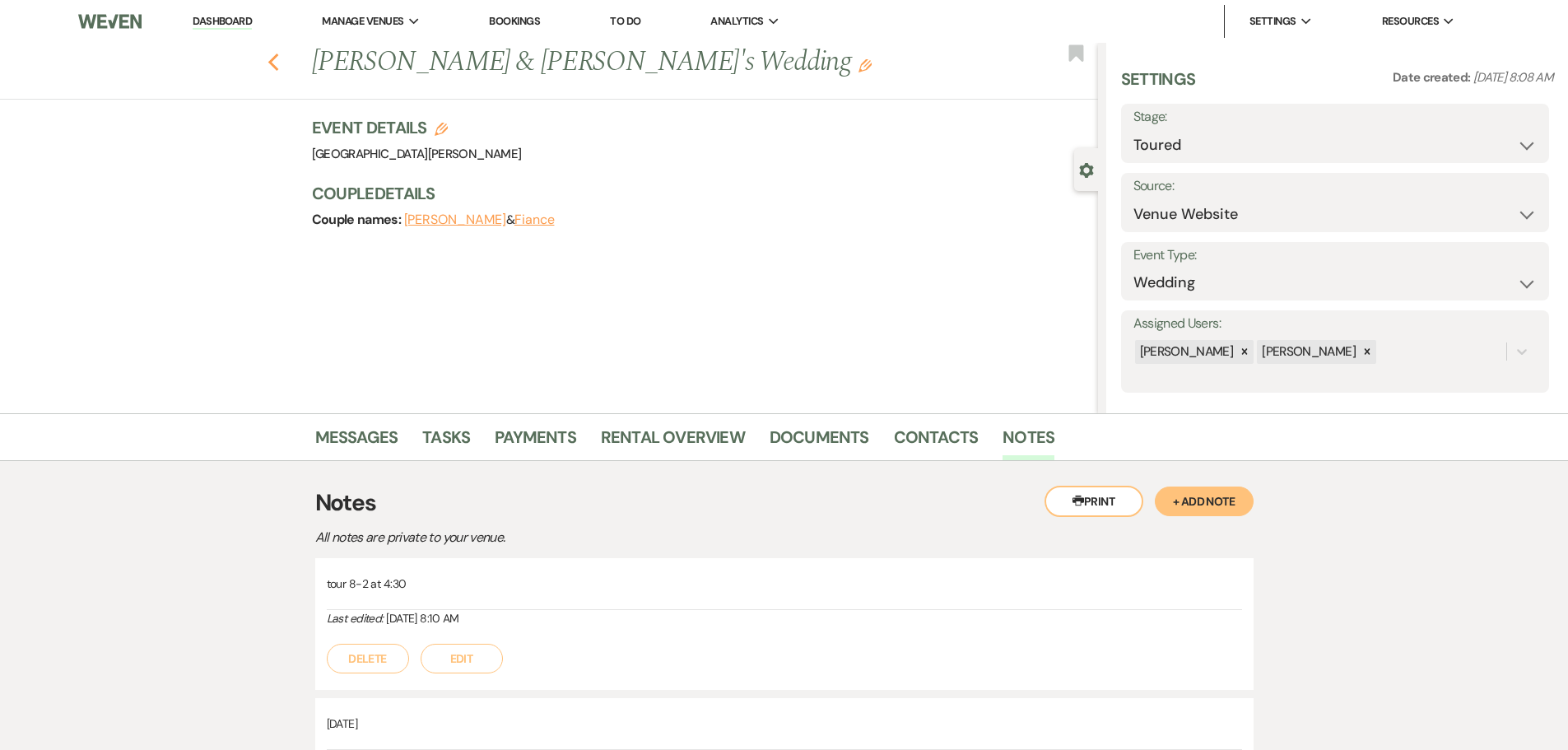
click at [274, 59] on icon "Previous" at bounding box center [273, 63] width 12 height 20
select select "5"
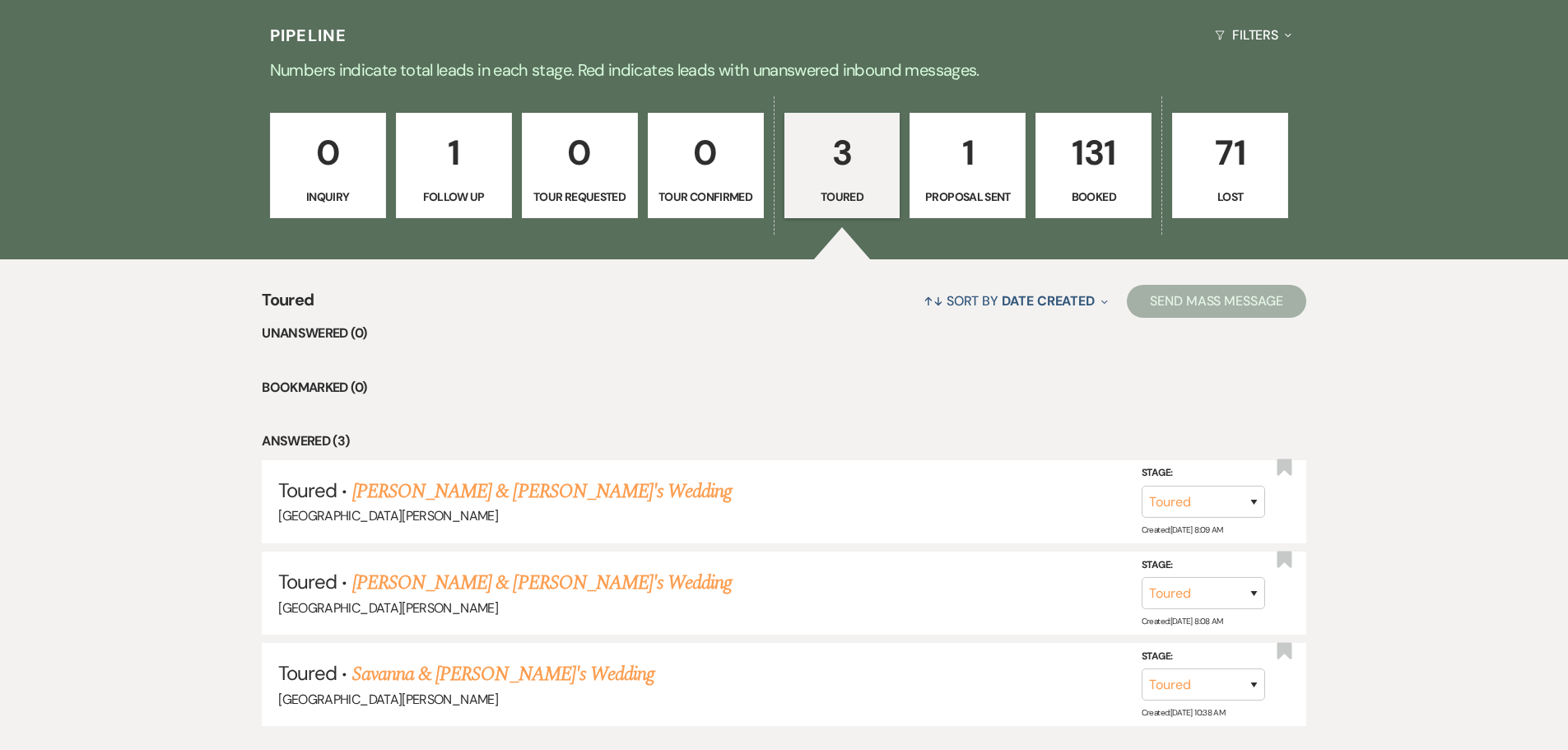
click at [476, 194] on p "Follow Up" at bounding box center [454, 197] width 95 height 18
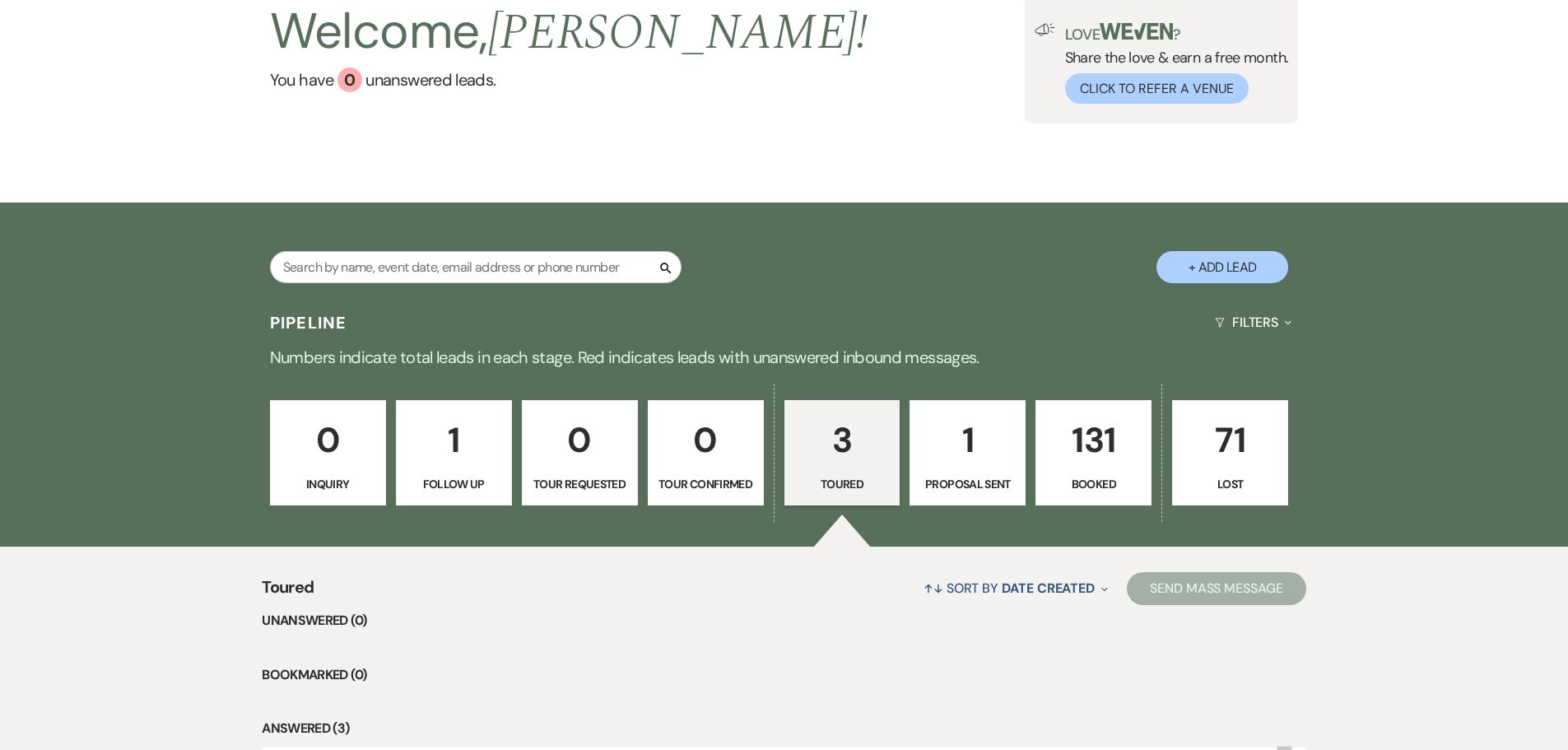
select select "9"
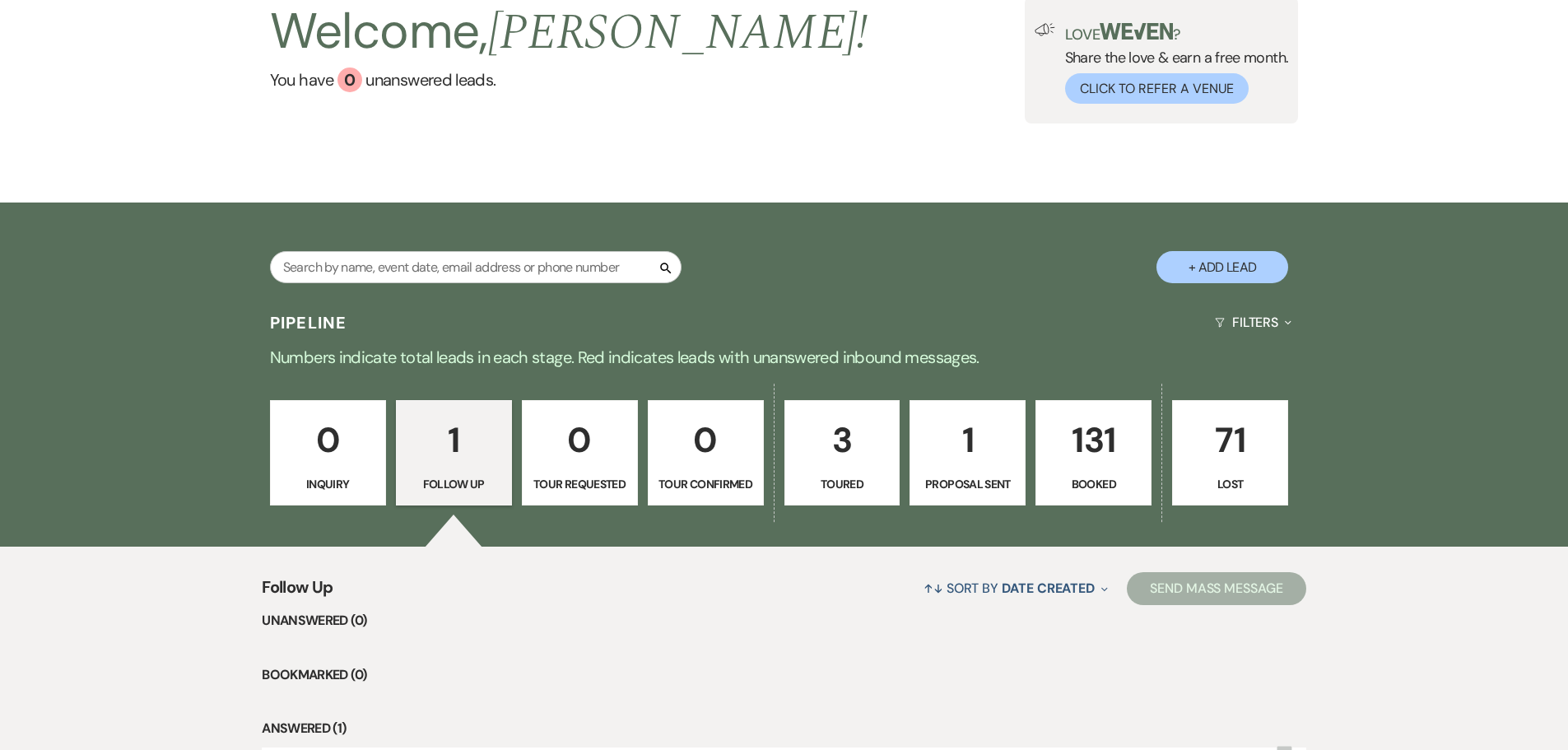
scroll to position [339, 0]
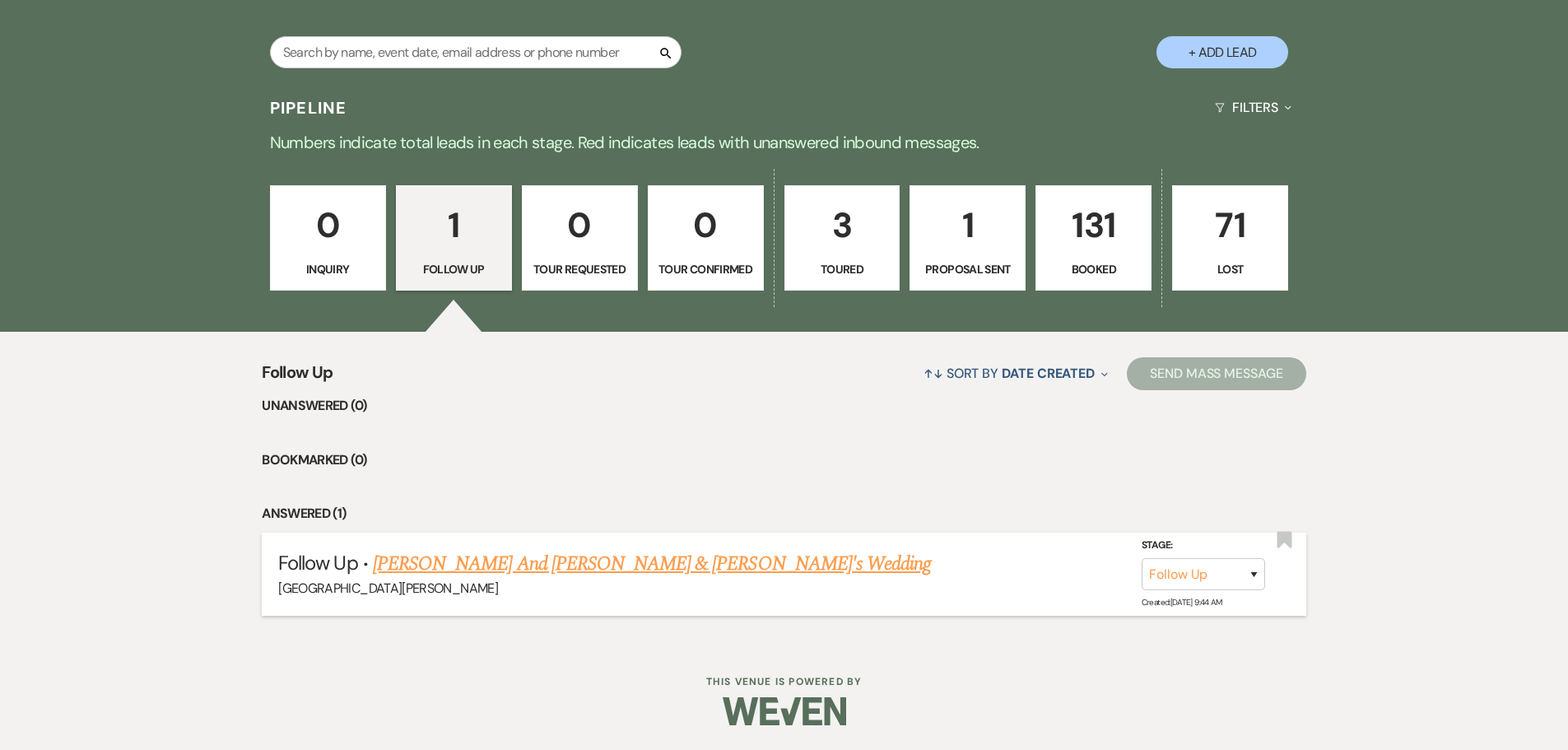
click at [530, 568] on link "Wendy And charles & Fiance's Wedding" at bounding box center [652, 564] width 558 height 29
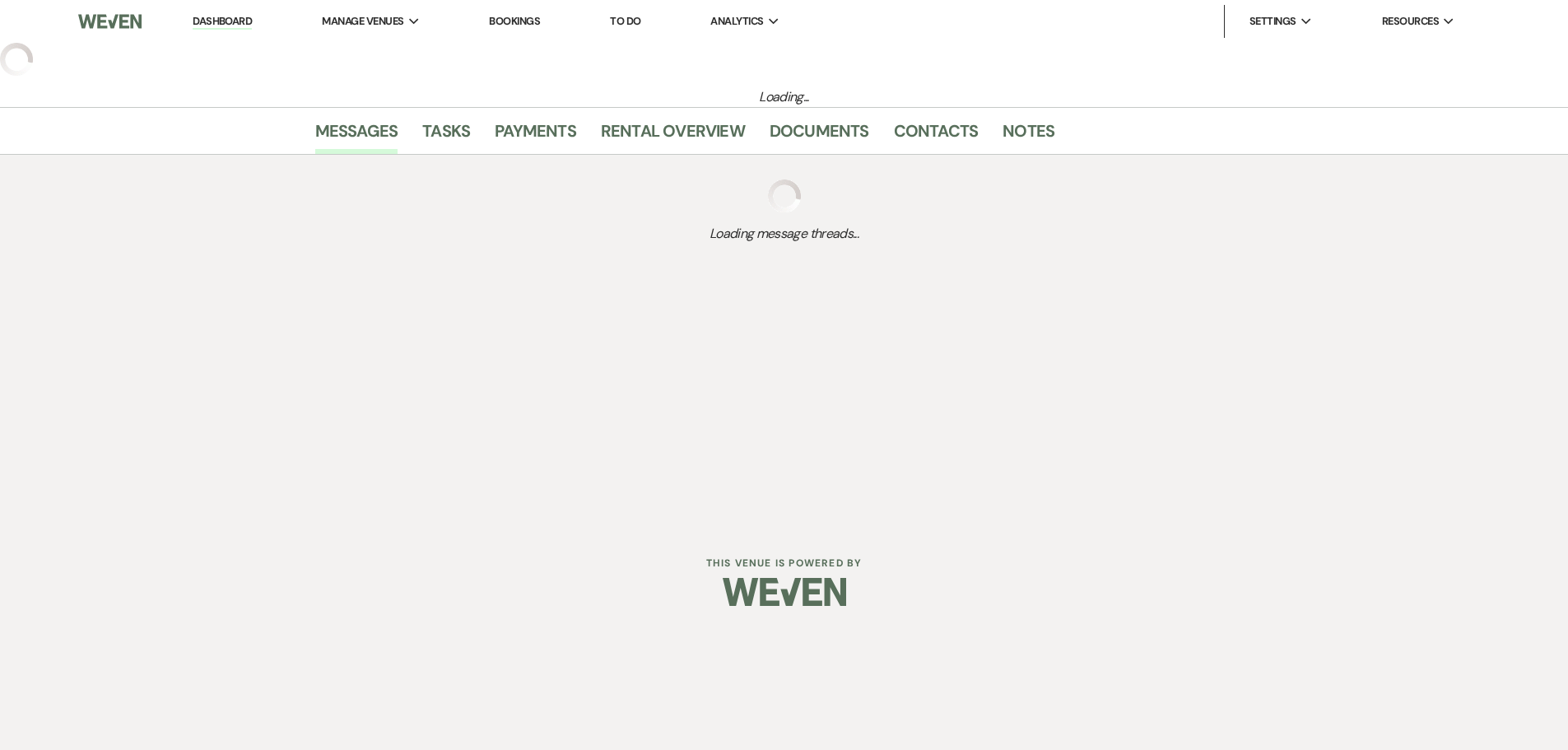
select select "9"
select select "17"
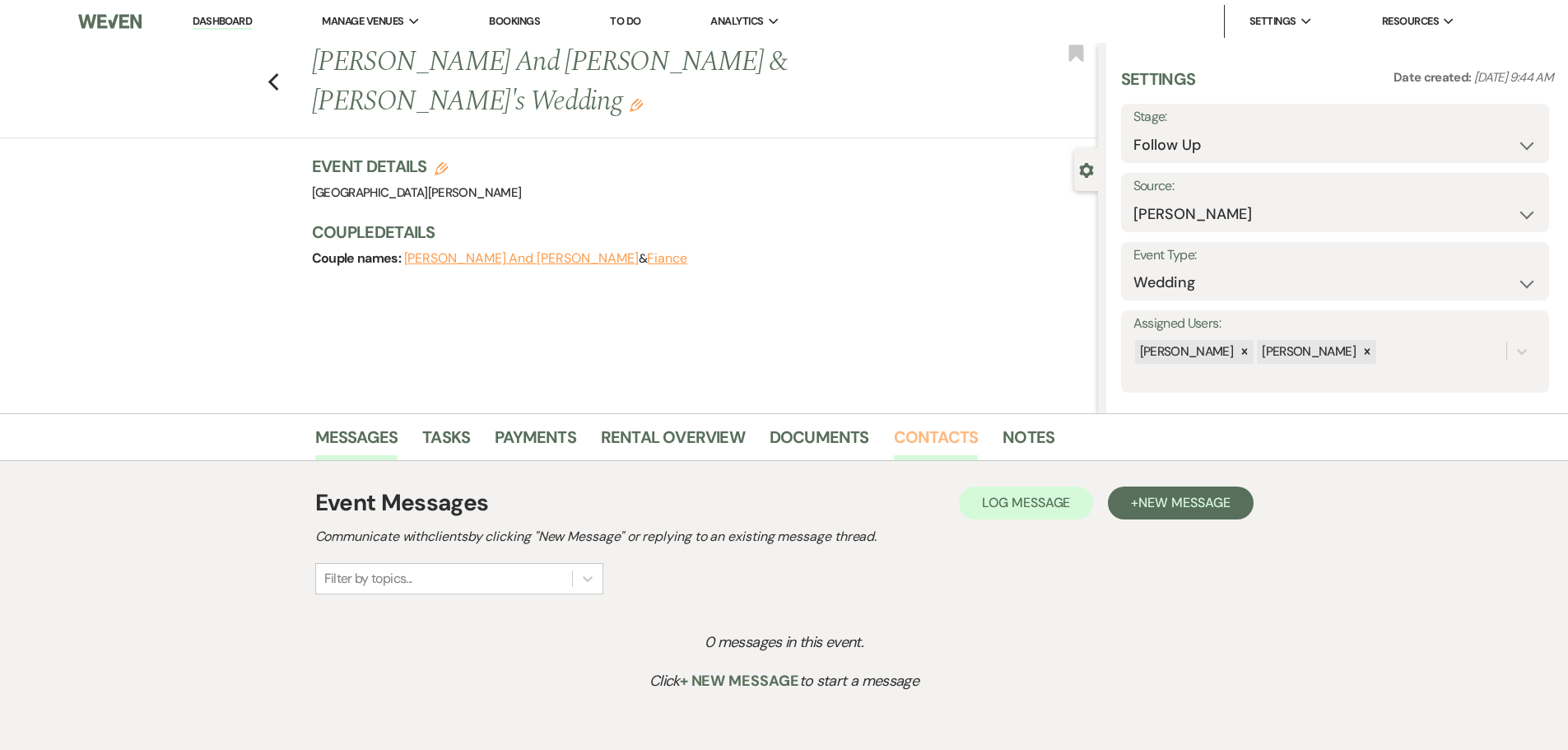
click at [959, 439] on link "Contacts" at bounding box center [936, 442] width 84 height 36
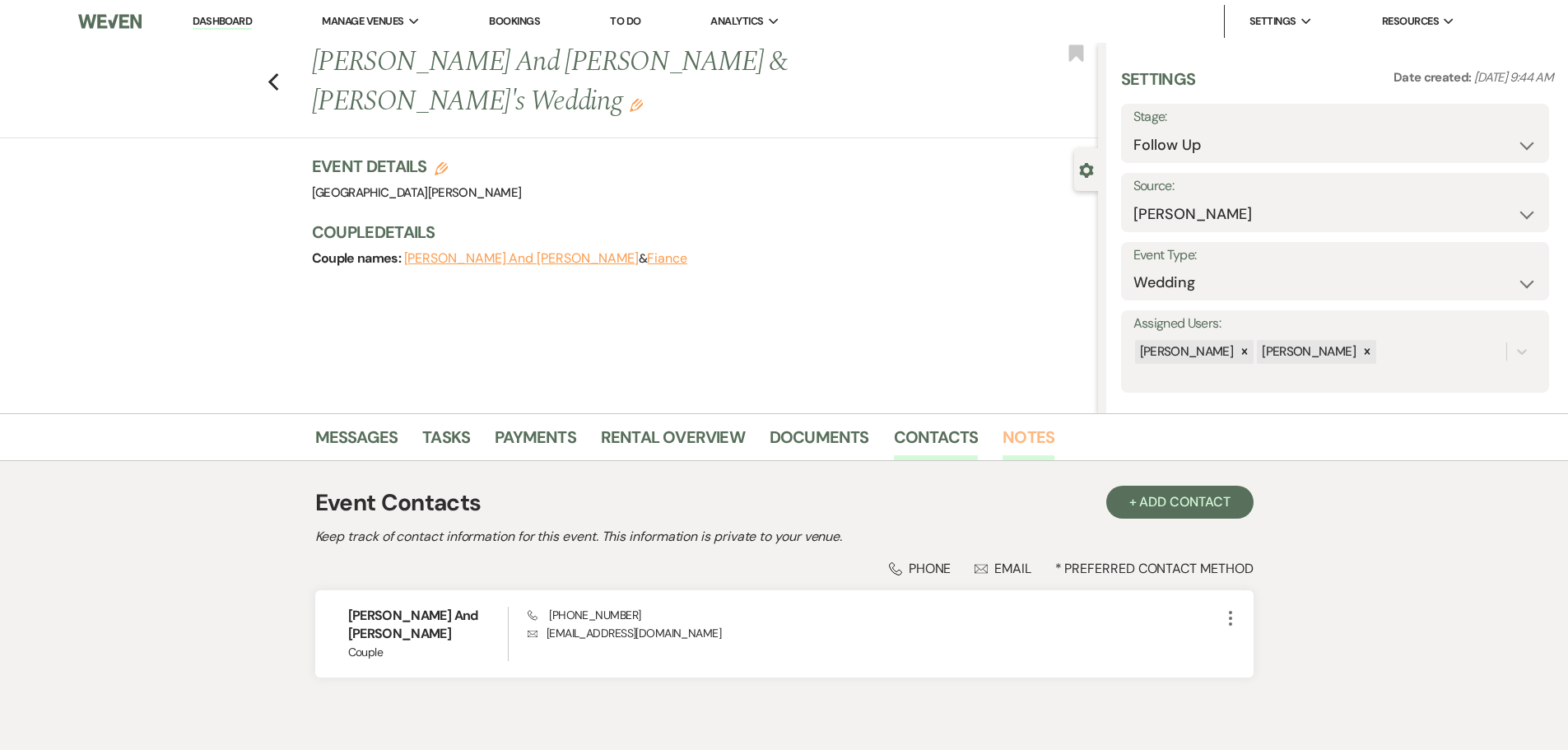
click at [1038, 428] on link "Notes" at bounding box center [1028, 442] width 52 height 36
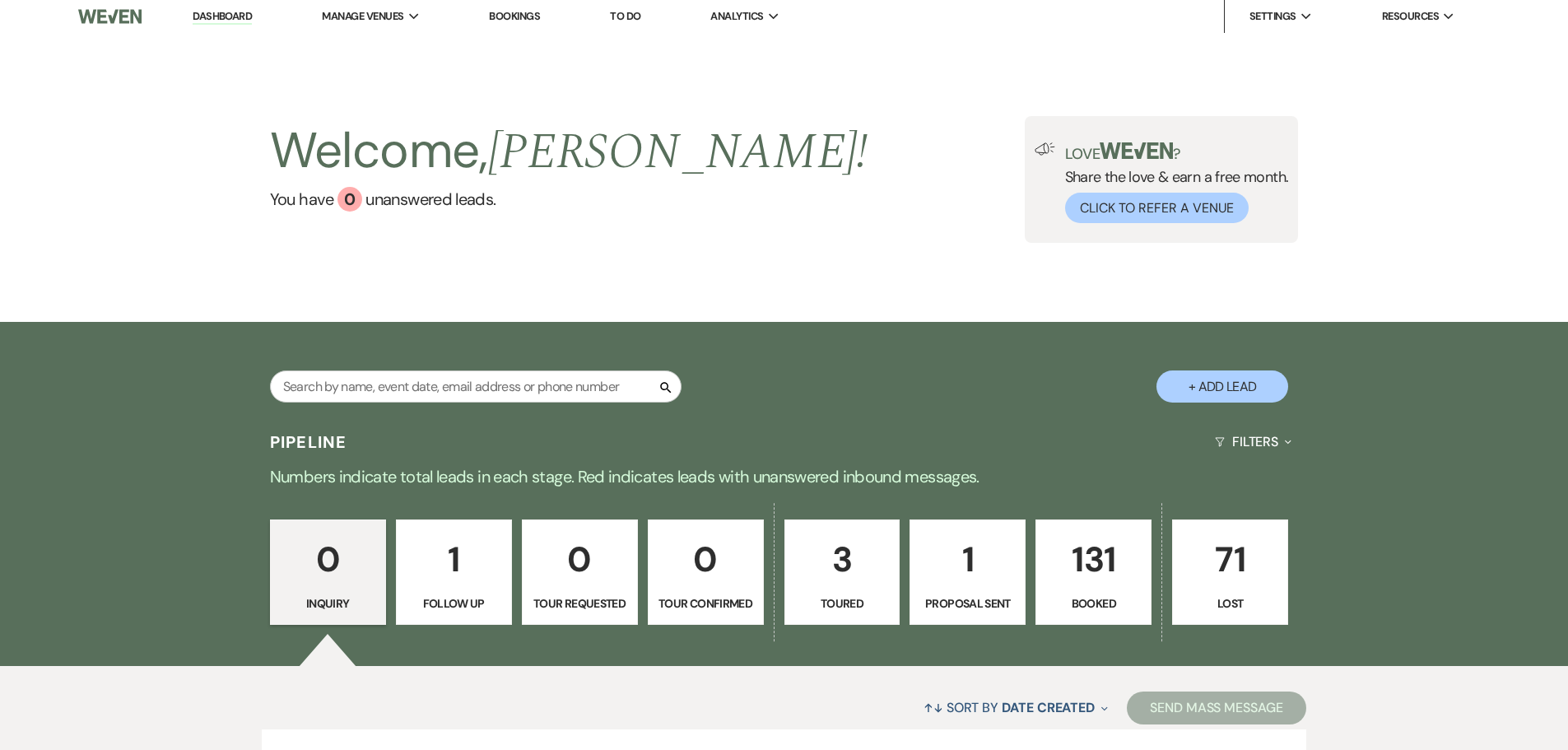
scroll to position [164, 0]
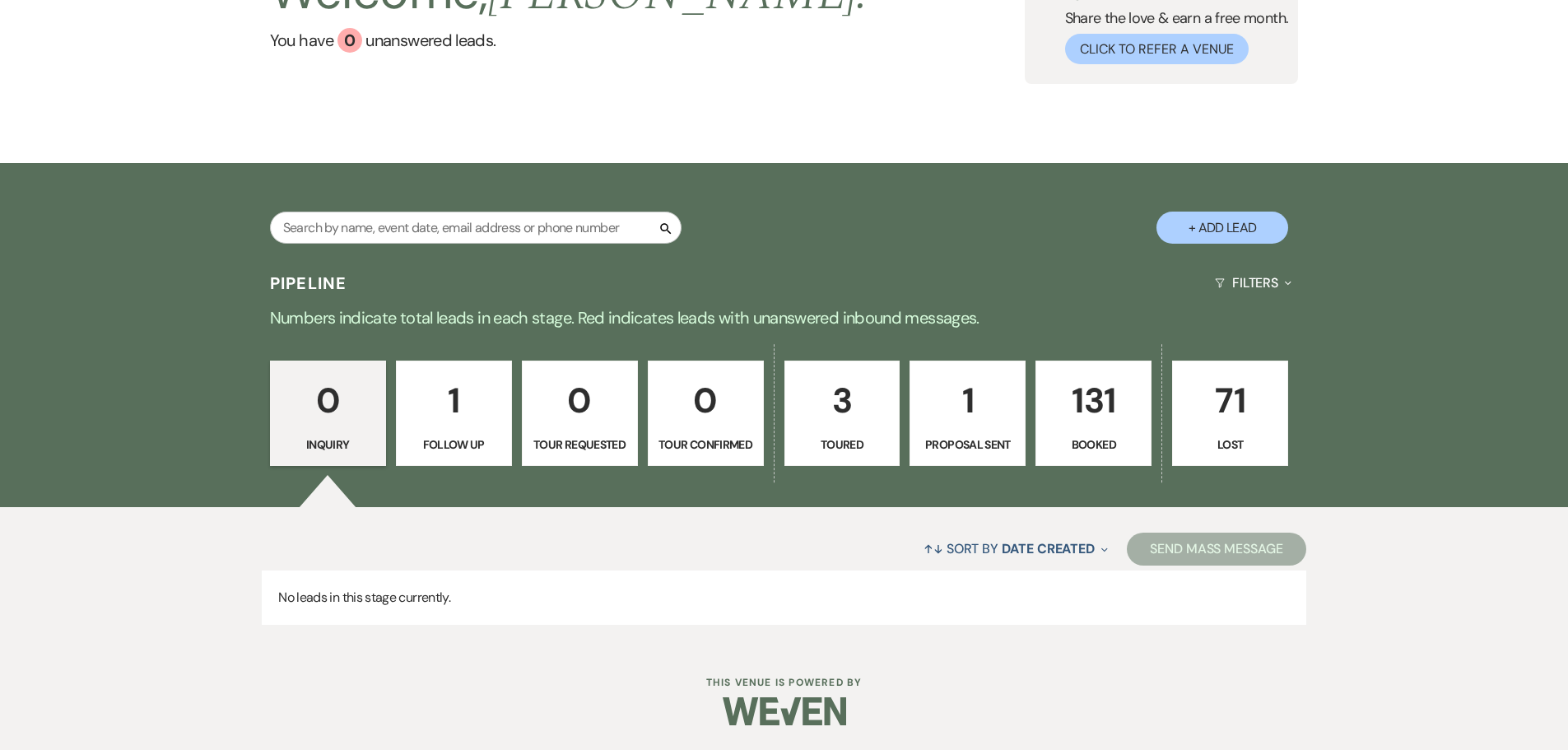
click at [852, 432] on link "3 Toured" at bounding box center [843, 413] width 116 height 105
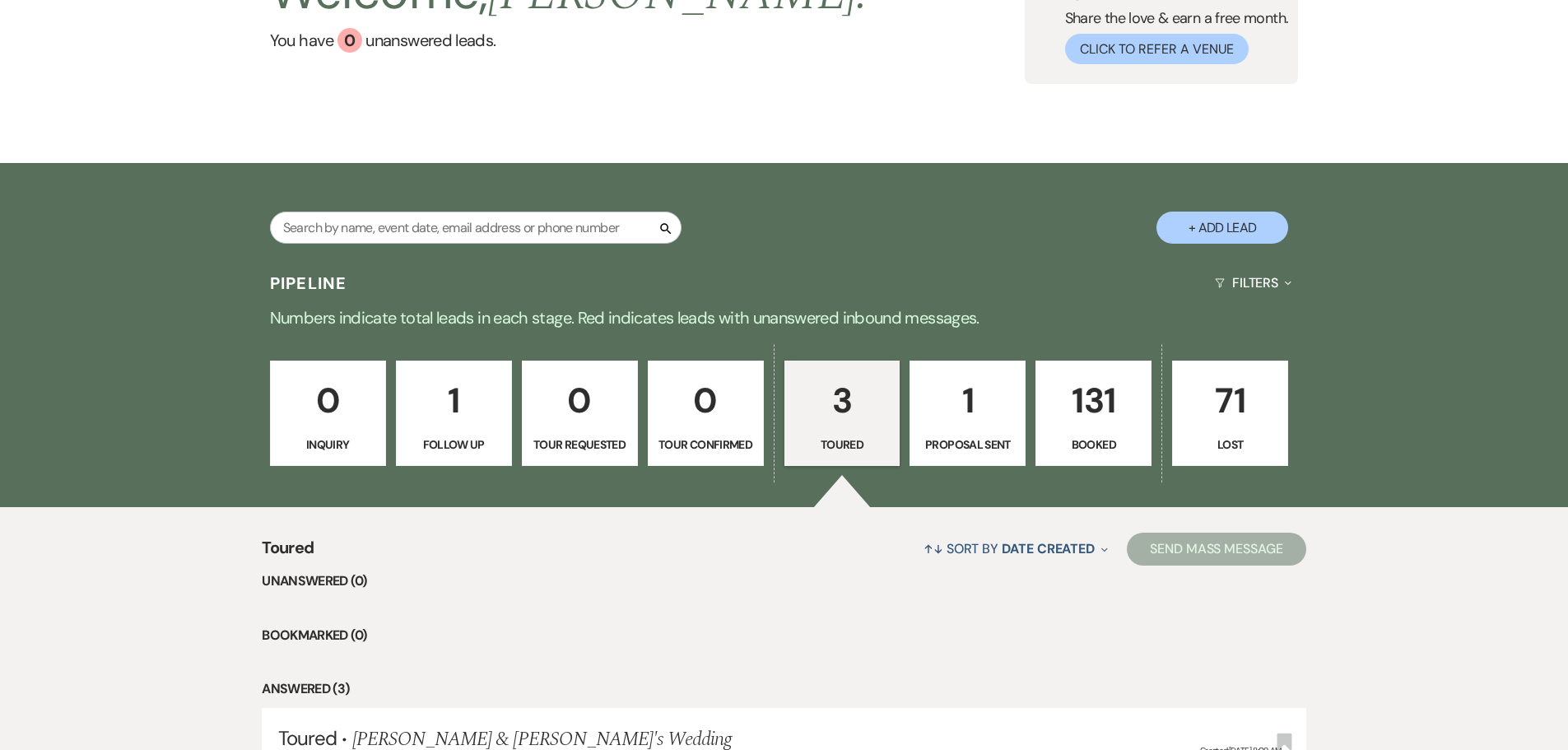
select select "5"
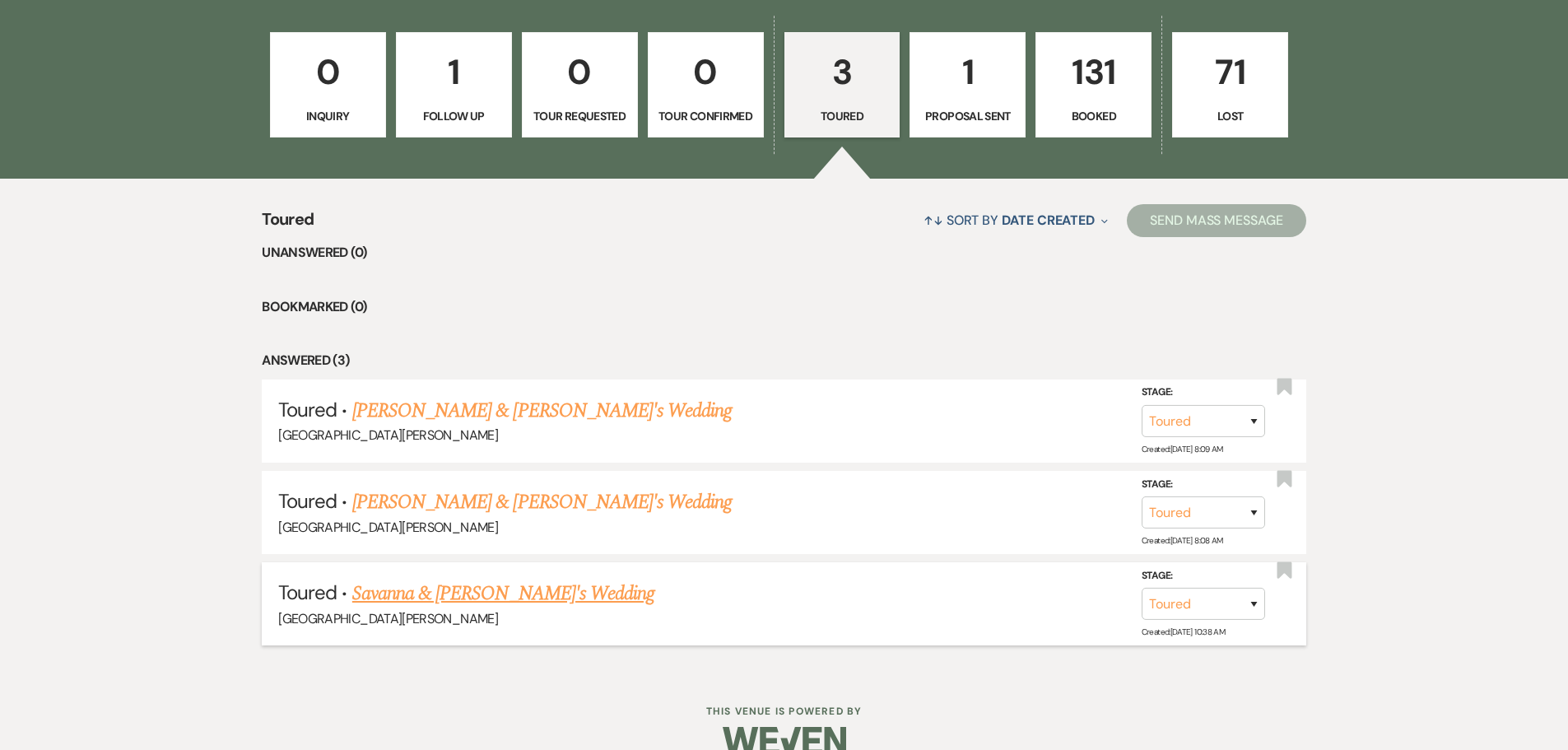
scroll to position [494, 0]
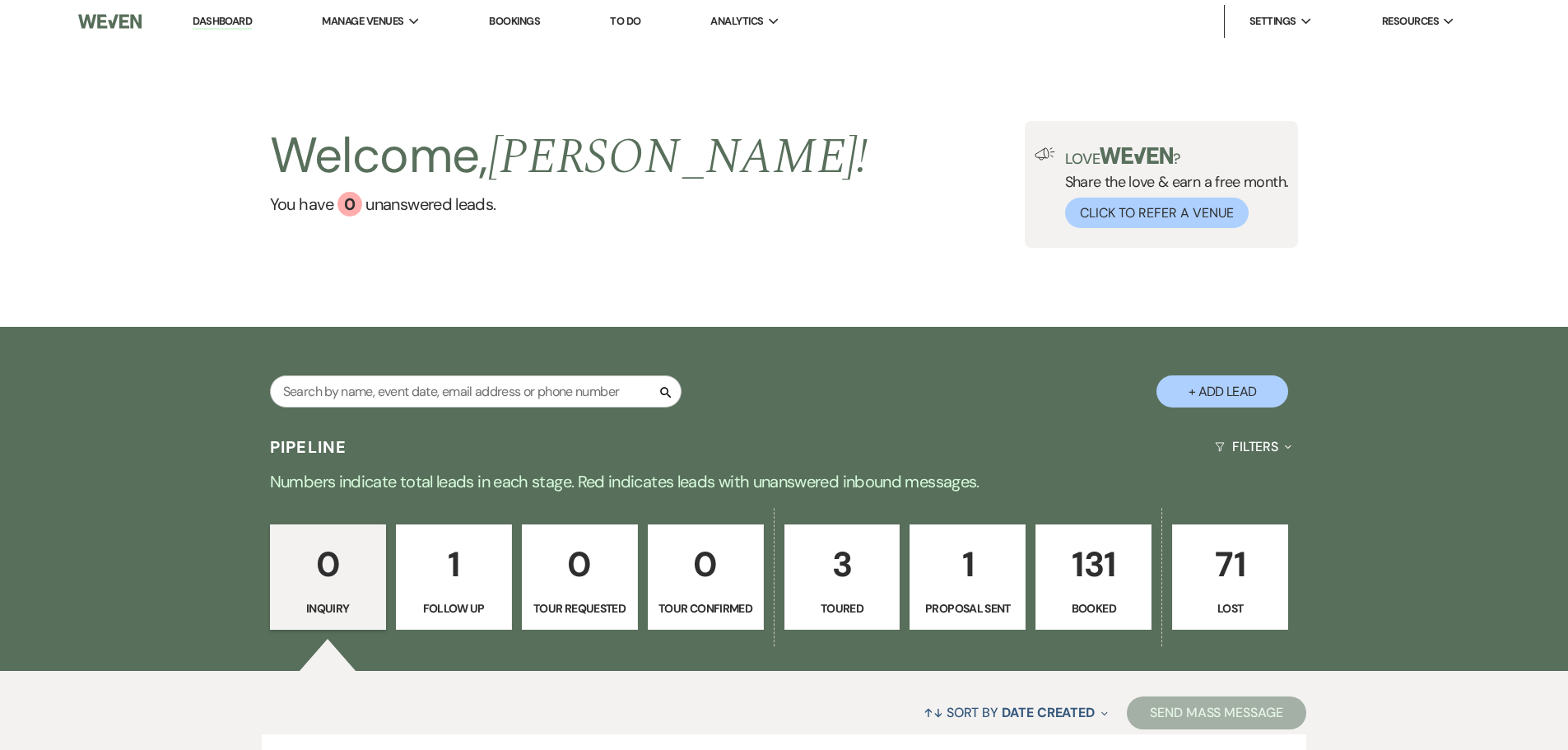
click at [506, 25] on link "Bookings" at bounding box center [514, 21] width 51 height 14
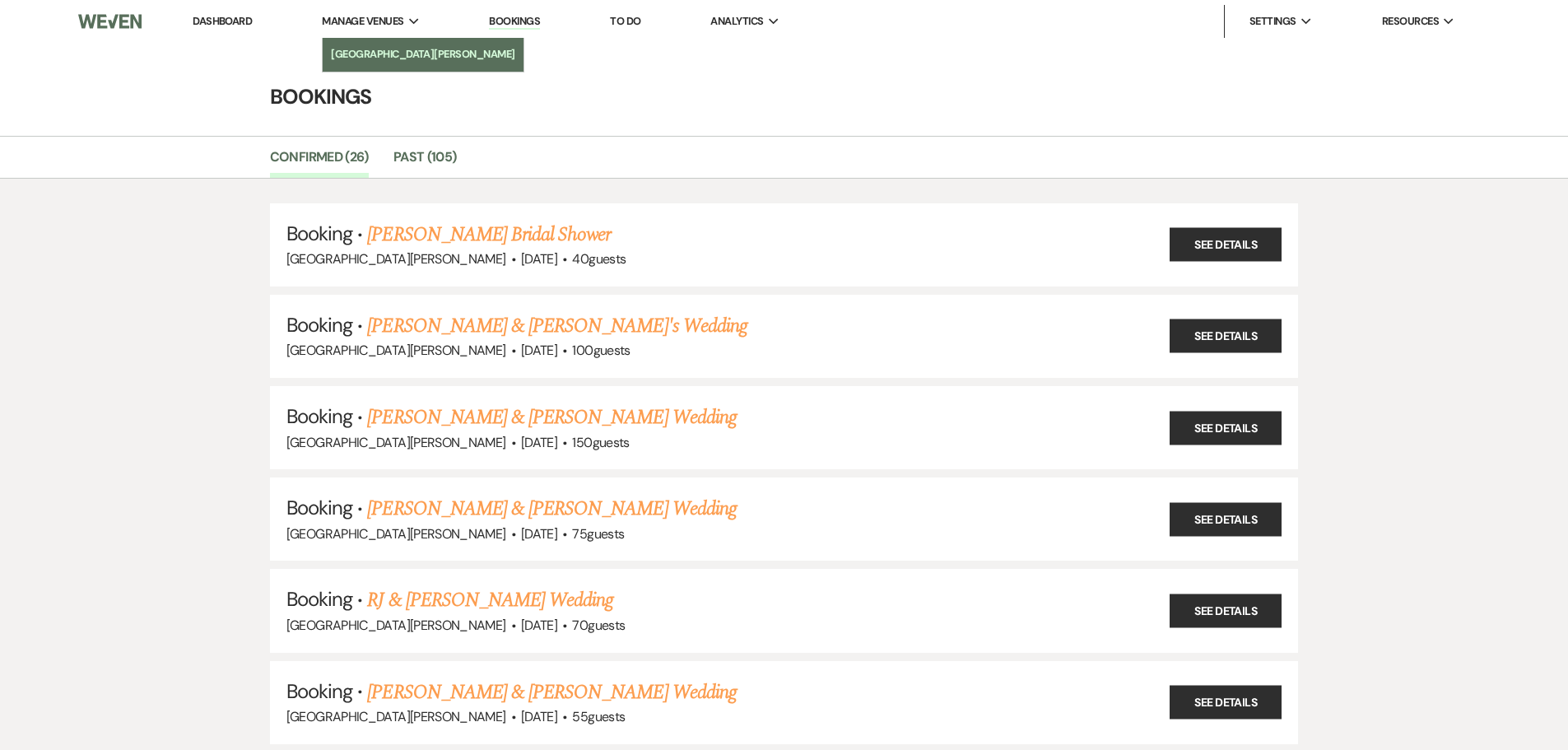
click at [380, 43] on link "[GEOGRAPHIC_DATA][PERSON_NAME]" at bounding box center [423, 54] width 201 height 33
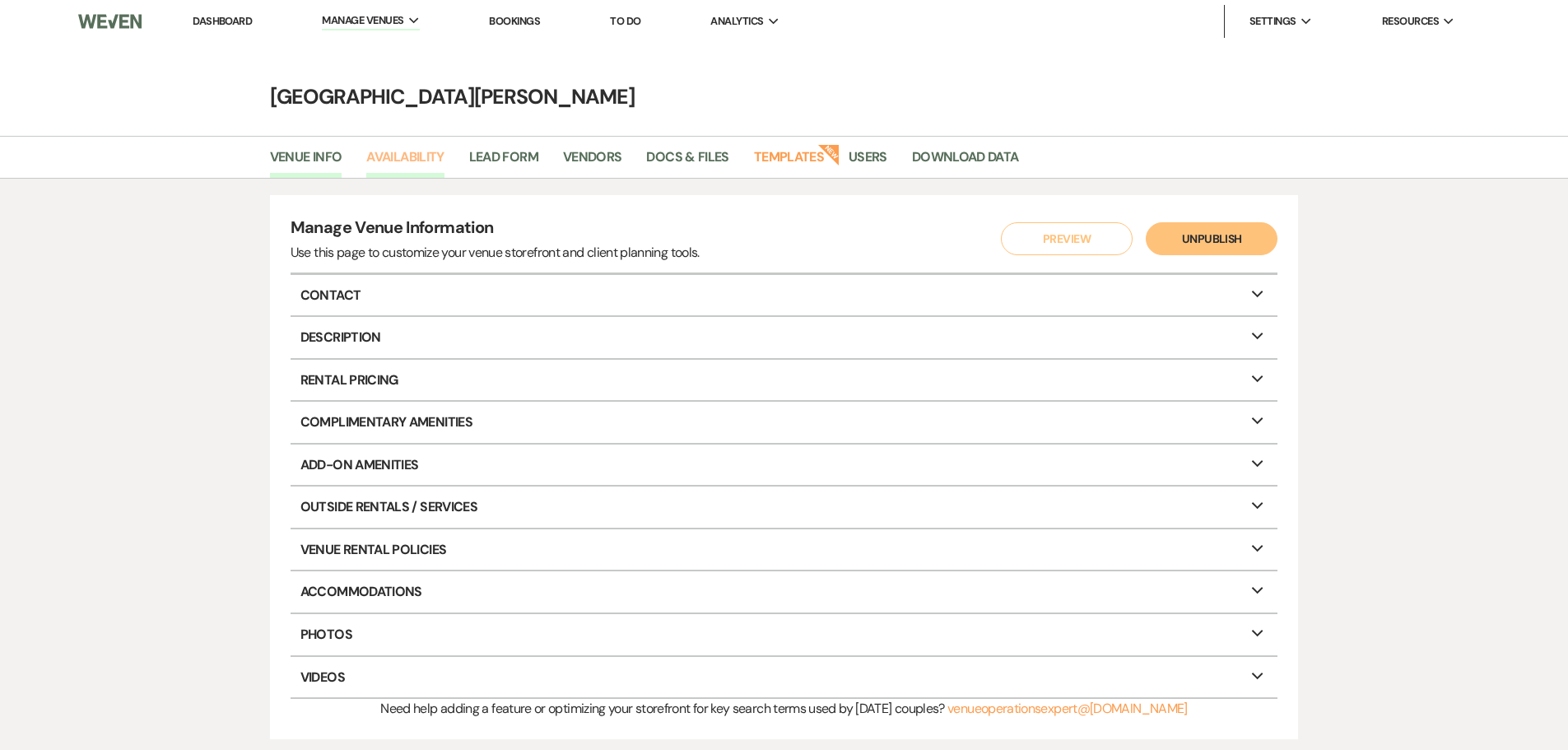
click at [394, 154] on link "Availability" at bounding box center [405, 161] width 78 height 31
select select "3"
select select "2026"
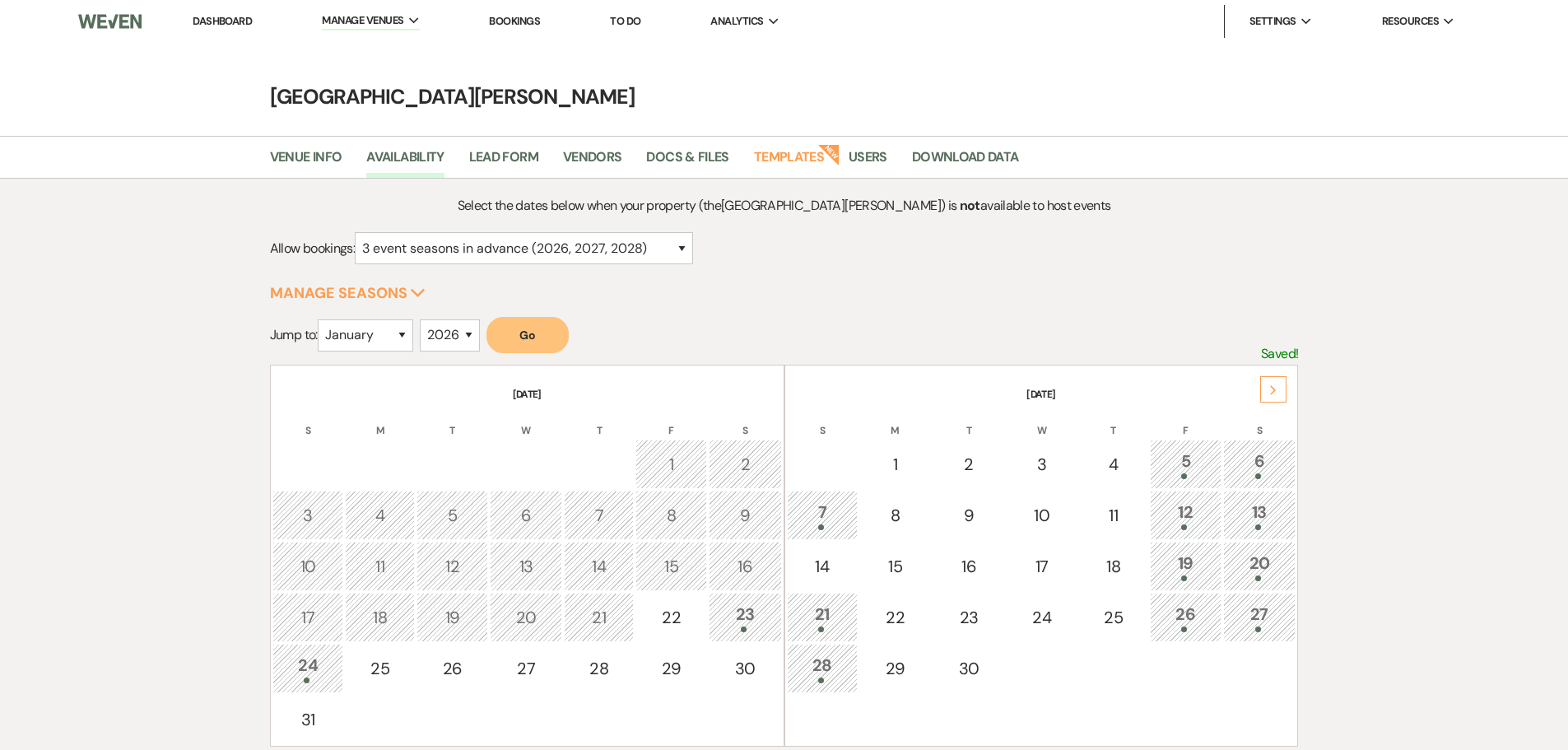
click at [1269, 397] on div "Next" at bounding box center [1274, 389] width 27 height 27
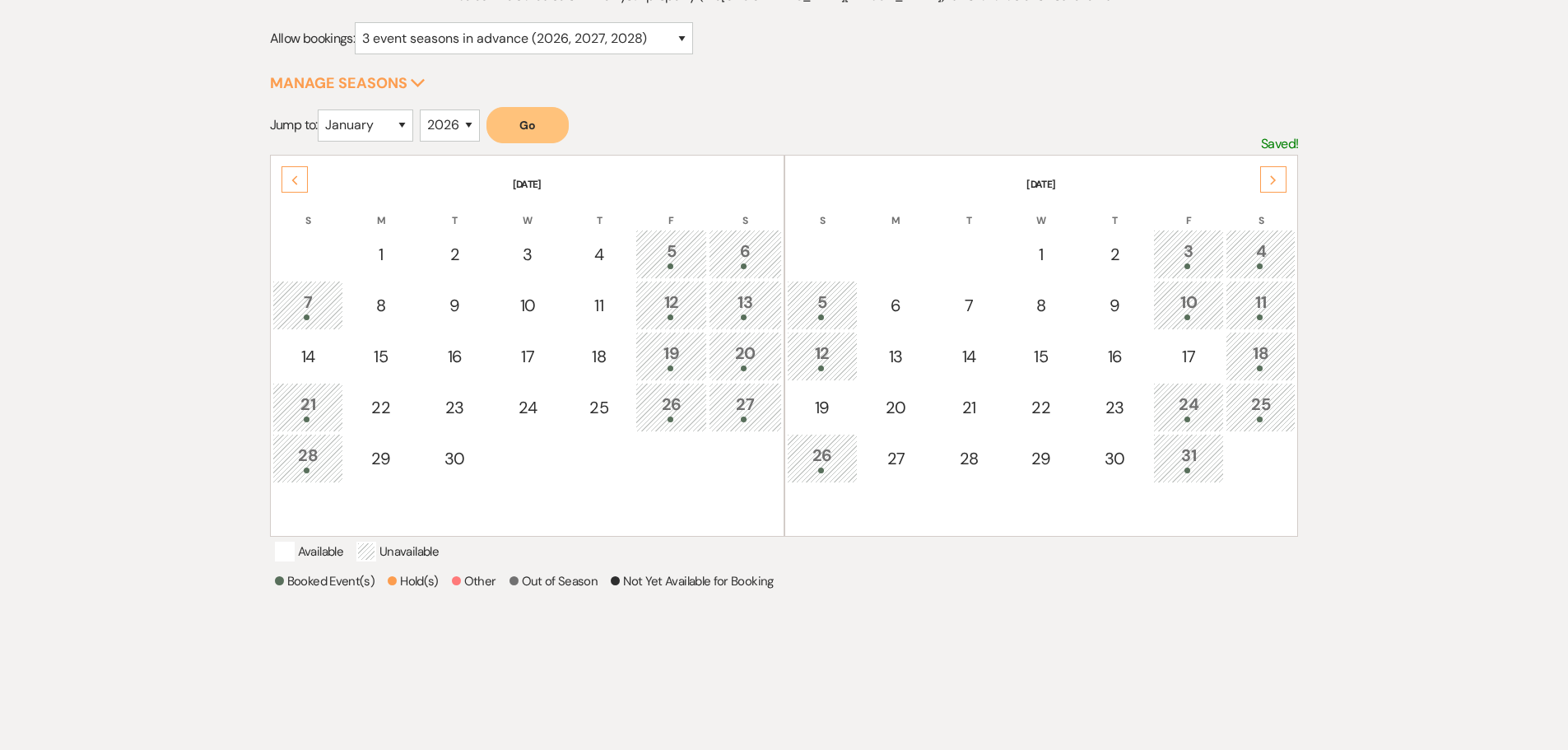
scroll to position [247, 0]
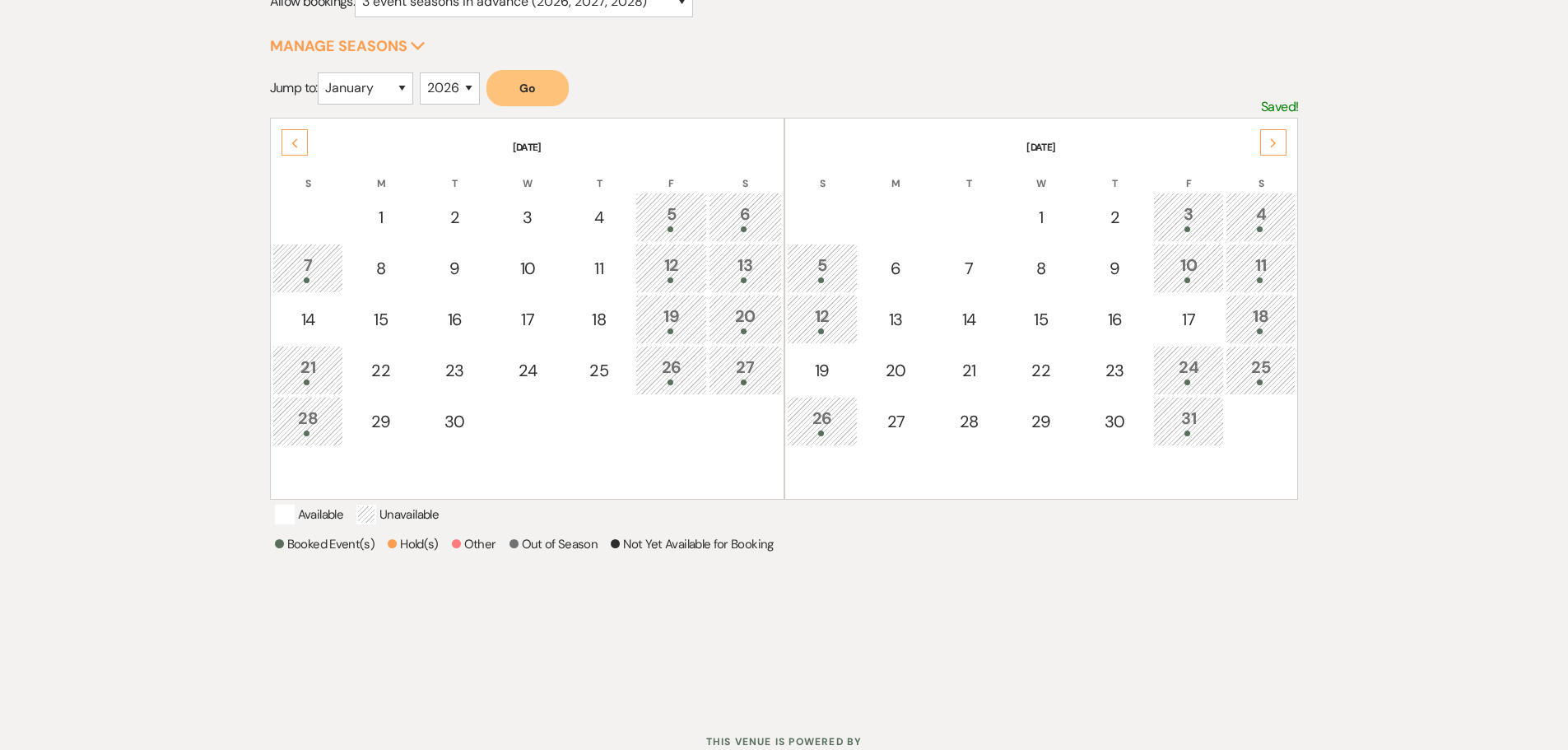
click at [1567, 205] on div "Select the dates below when your property (the [GEOGRAPHIC_DATA][PERSON_NAME] )…" at bounding box center [784, 318] width 1568 height 773
click at [1271, 319] on div "18" at bounding box center [1260, 319] width 52 height 30
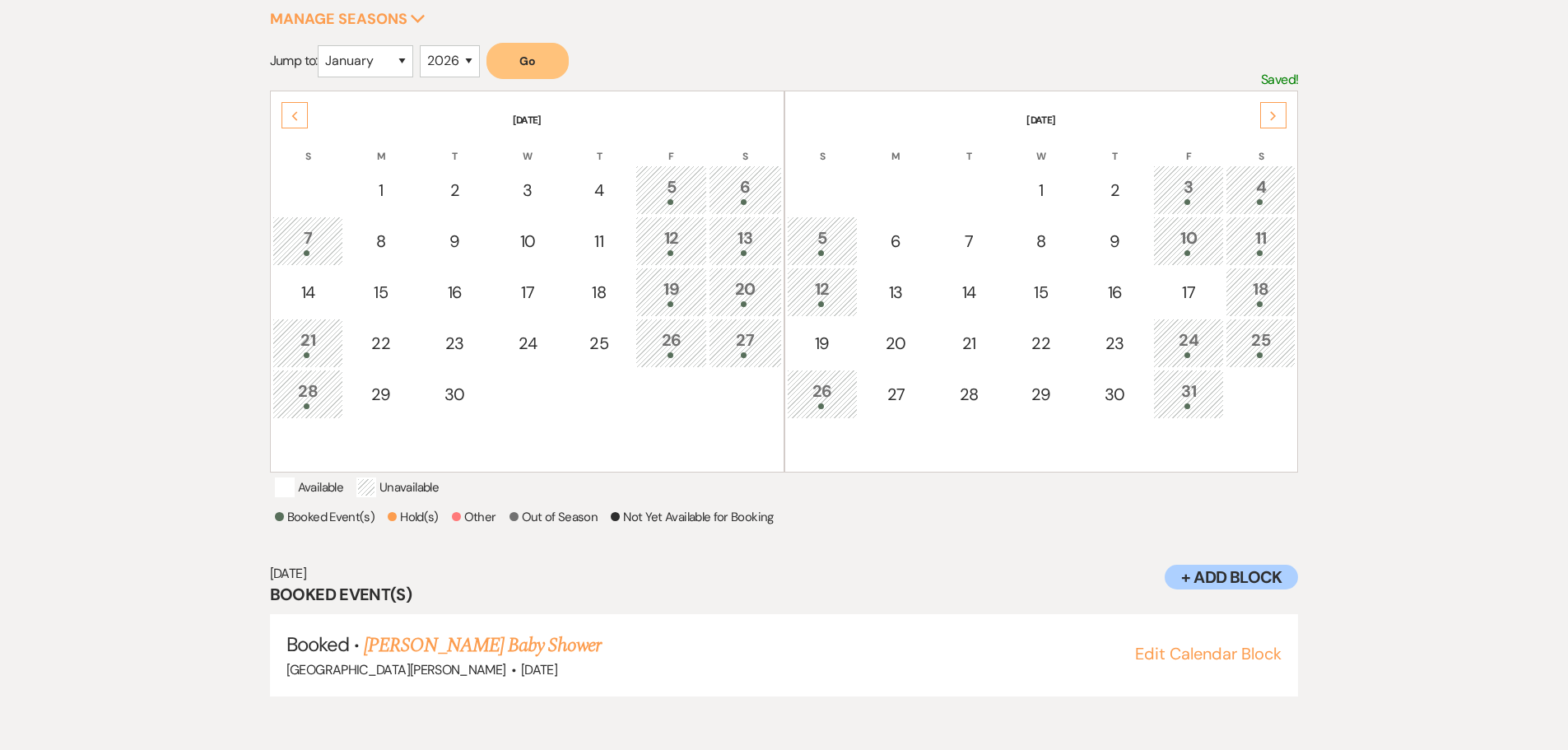
click at [1389, 338] on div "Select the dates below when your property (the [GEOGRAPHIC_DATA][PERSON_NAME] )…" at bounding box center [784, 325] width 1568 height 841
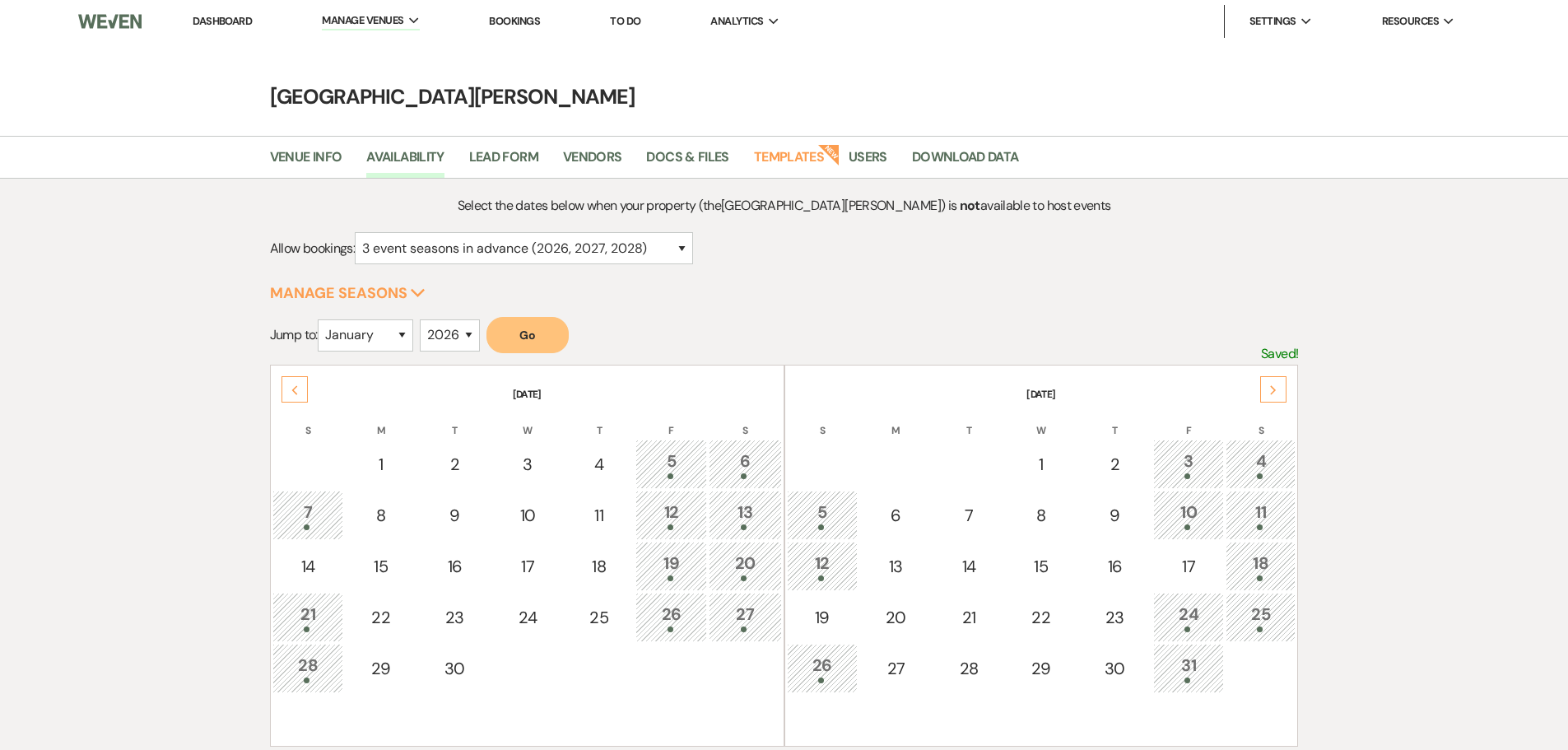
click at [1216, 197] on div "Select the dates below when your property (the [GEOGRAPHIC_DATA][PERSON_NAME] )…" at bounding box center [784, 600] width 1029 height 809
click at [1039, 81] on main "[GEOGRAPHIC_DATA][PERSON_NAME] Venue Info Availability Lead Form Vendors Docs &…" at bounding box center [784, 532] width 1568 height 978
click at [1263, 572] on div "18" at bounding box center [1260, 566] width 52 height 30
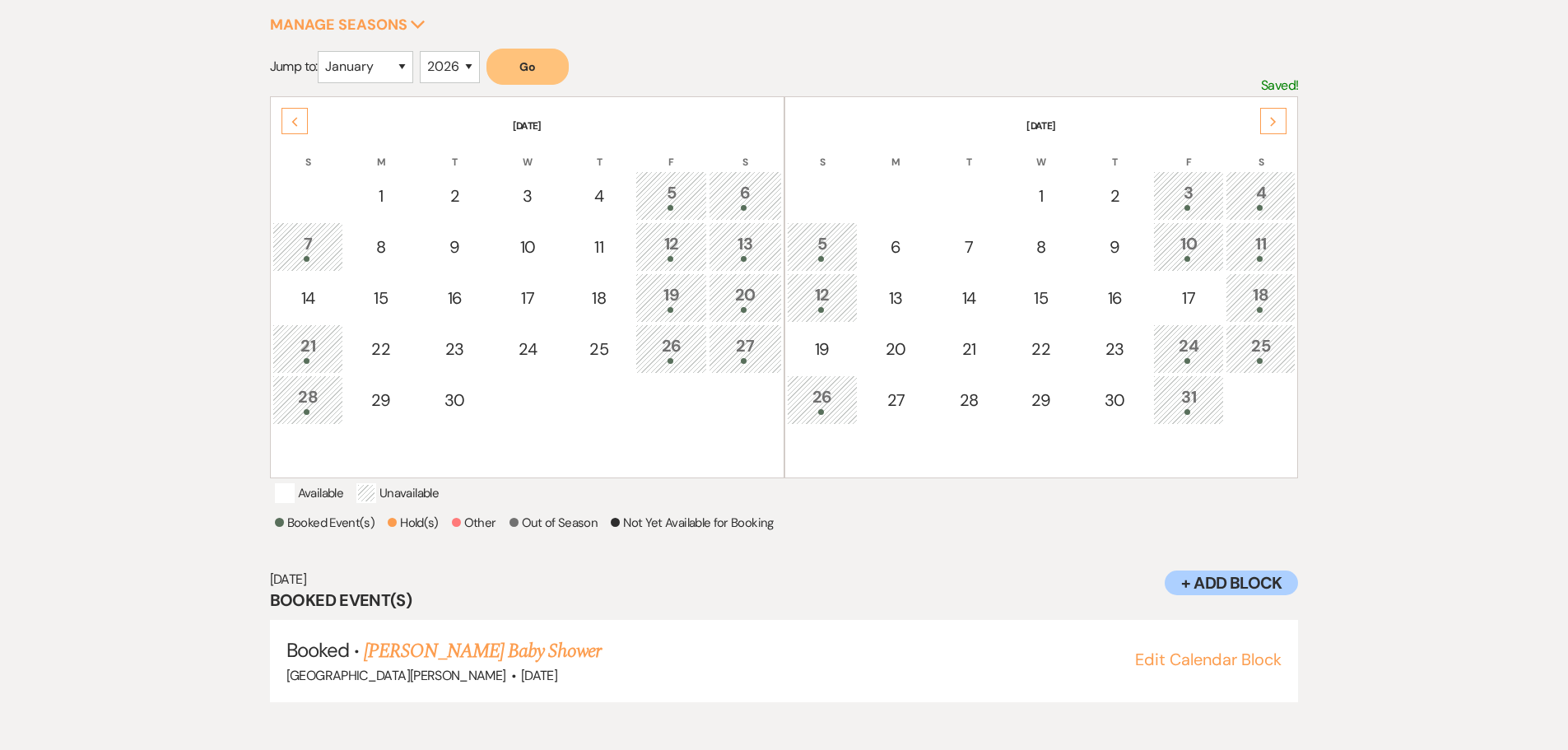
scroll to position [274, 0]
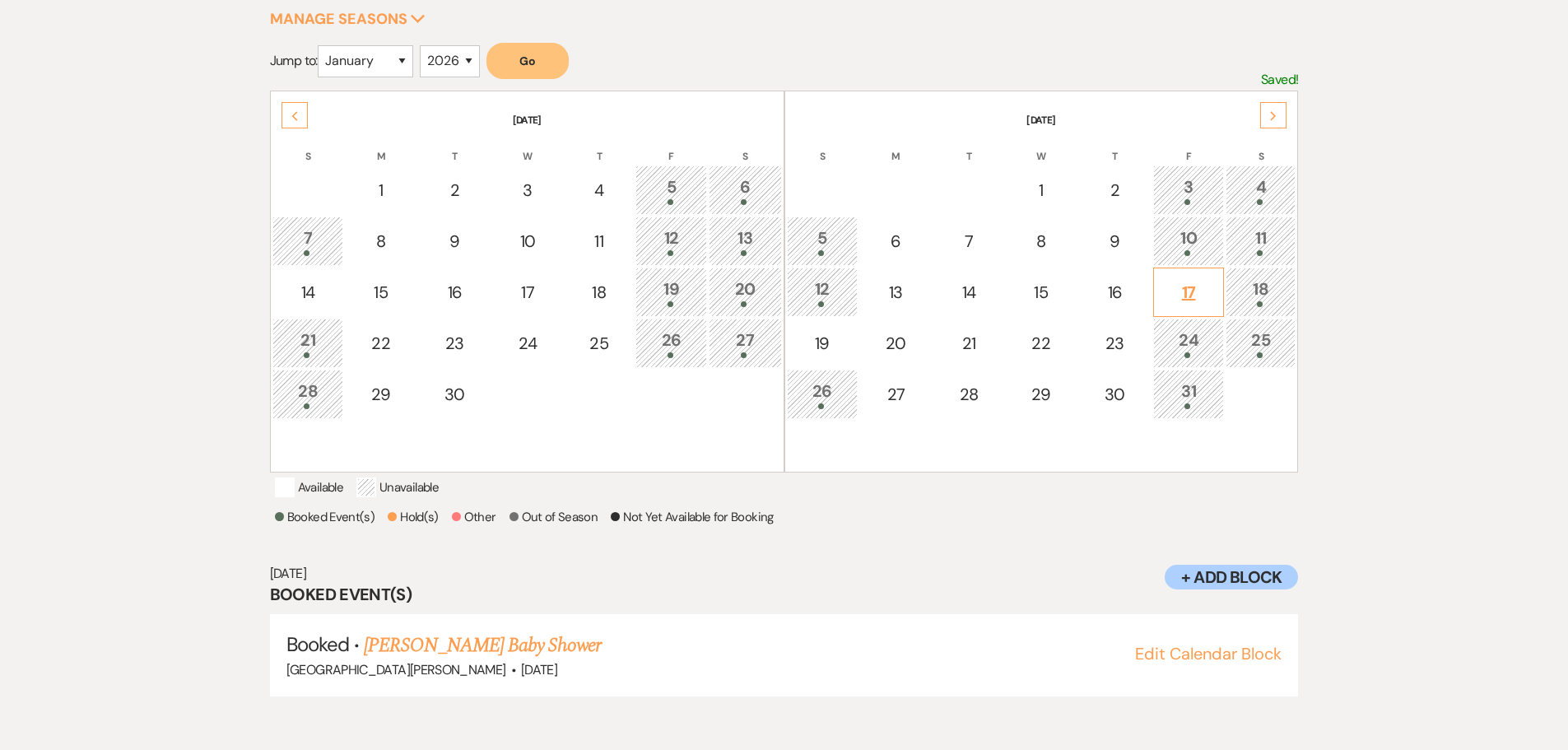
click at [1185, 281] on div "17" at bounding box center [1189, 292] width 53 height 25
select select "other"
select select "false"
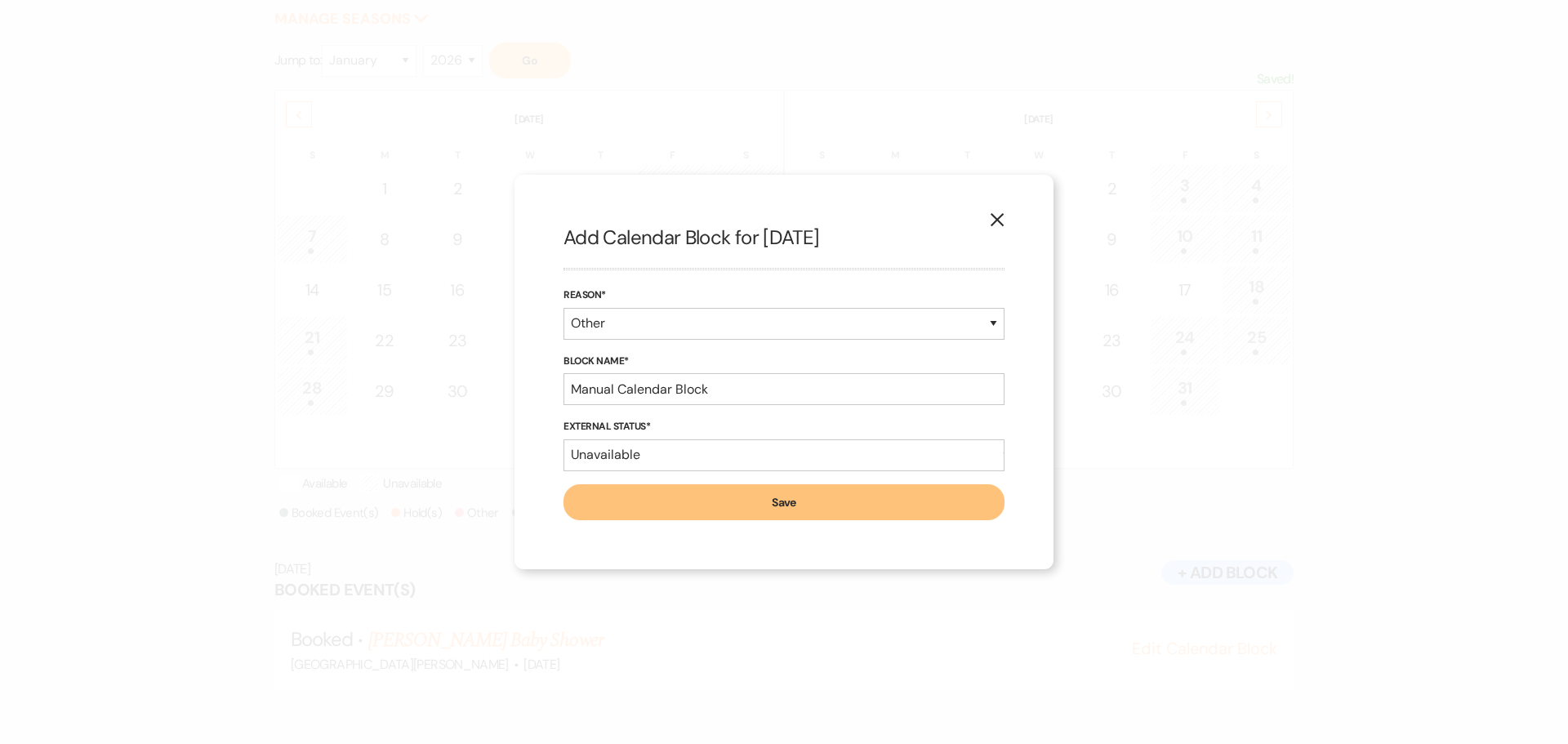
click at [991, 216] on icon "X" at bounding box center [997, 220] width 15 height 15
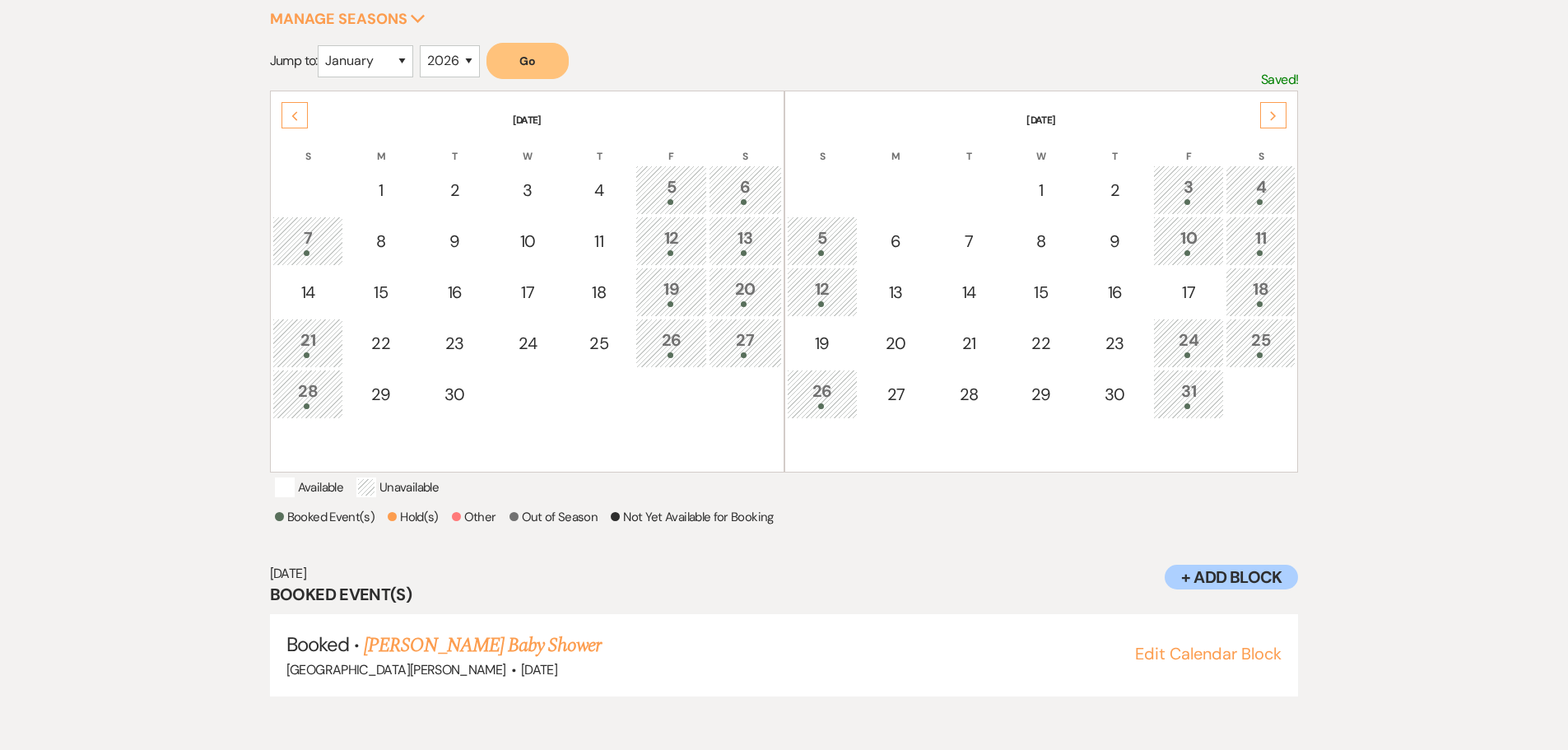
click at [1508, 398] on div "Select the dates below when your property (the [GEOGRAPHIC_DATA][PERSON_NAME] )…" at bounding box center [784, 325] width 1568 height 841
click at [1463, 315] on div "Select the dates below when your property (the [GEOGRAPHIC_DATA][PERSON_NAME] )…" at bounding box center [784, 325] width 1568 height 841
click at [1254, 245] on div "11" at bounding box center [1260, 241] width 52 height 30
click at [1275, 179] on div "4" at bounding box center [1260, 190] width 52 height 30
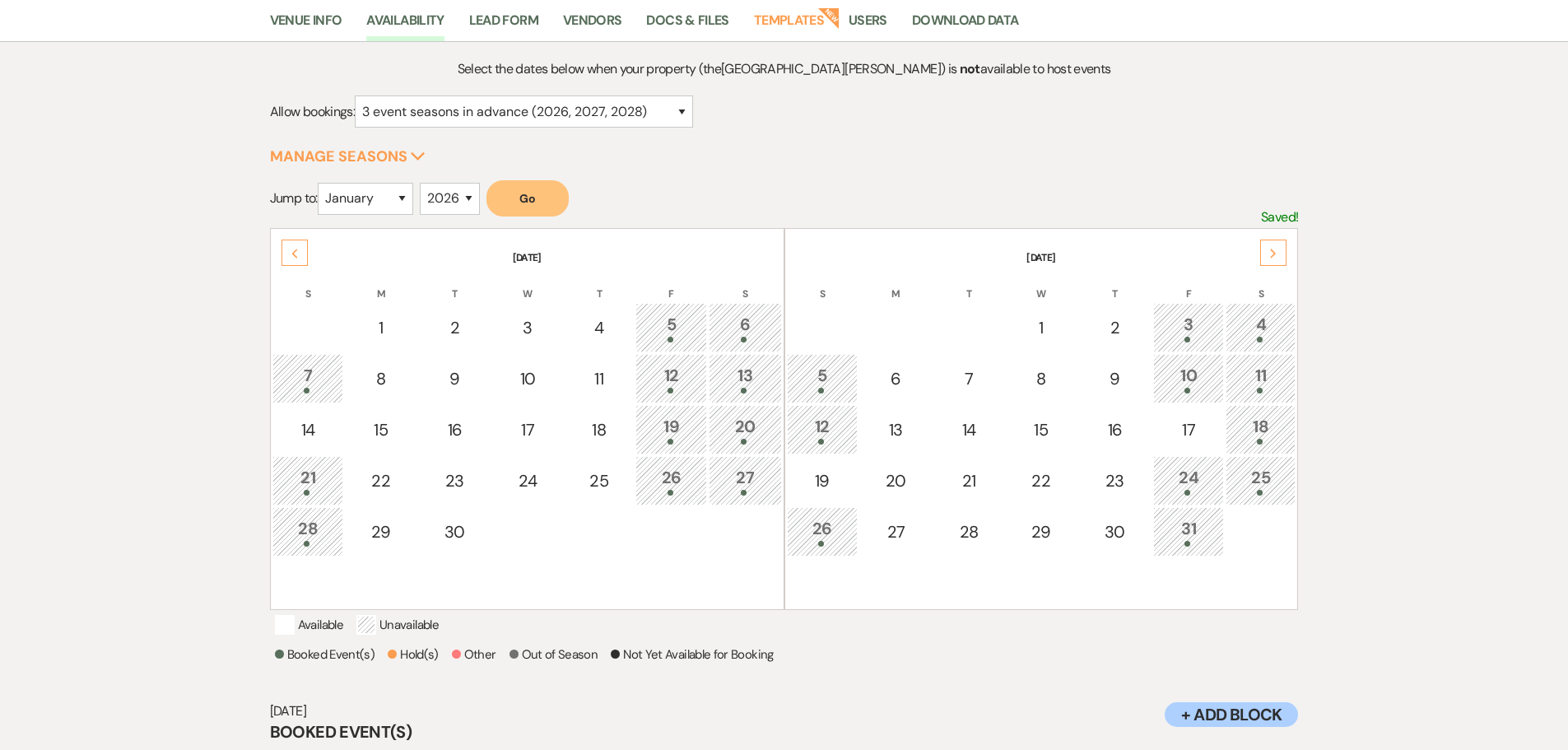
scroll to position [0, 0]
